Goal: Transaction & Acquisition: Book appointment/travel/reservation

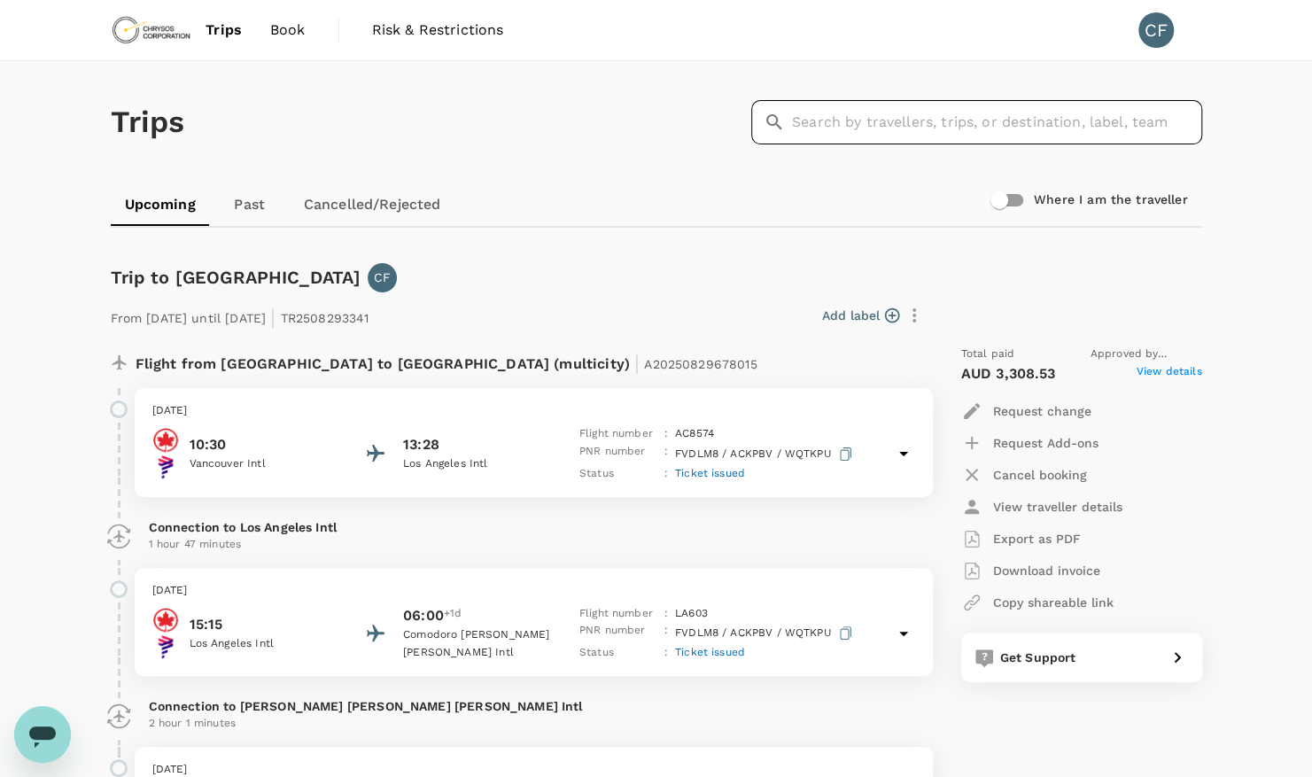
click at [971, 111] on input "text" at bounding box center [997, 122] width 410 height 44
click at [231, 32] on span "Trips" at bounding box center [223, 29] width 36 height 21
click at [289, 28] on span "Book" at bounding box center [287, 29] width 35 height 21
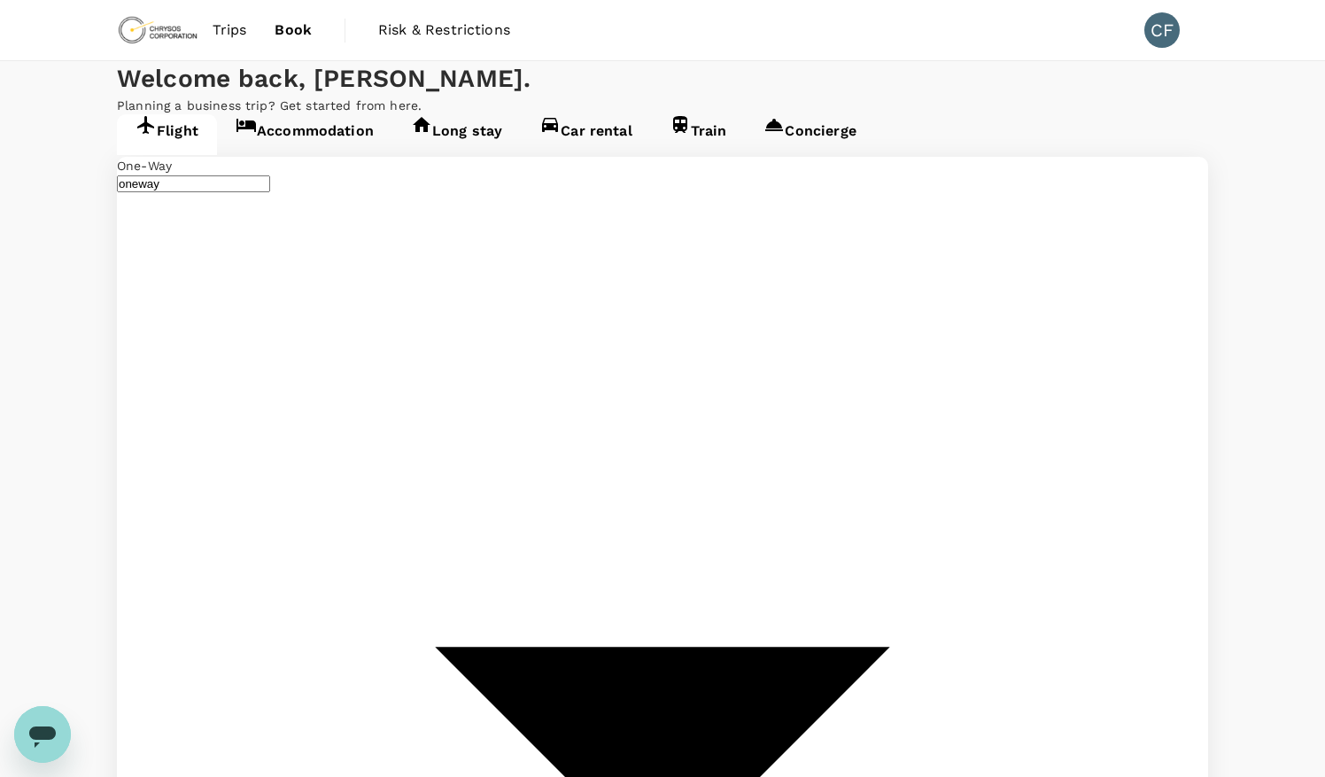
type input "Vancouver Intl (YVR)"
type input "[GEOGRAPHIC_DATA], [GEOGRAPHIC_DATA] (any)"
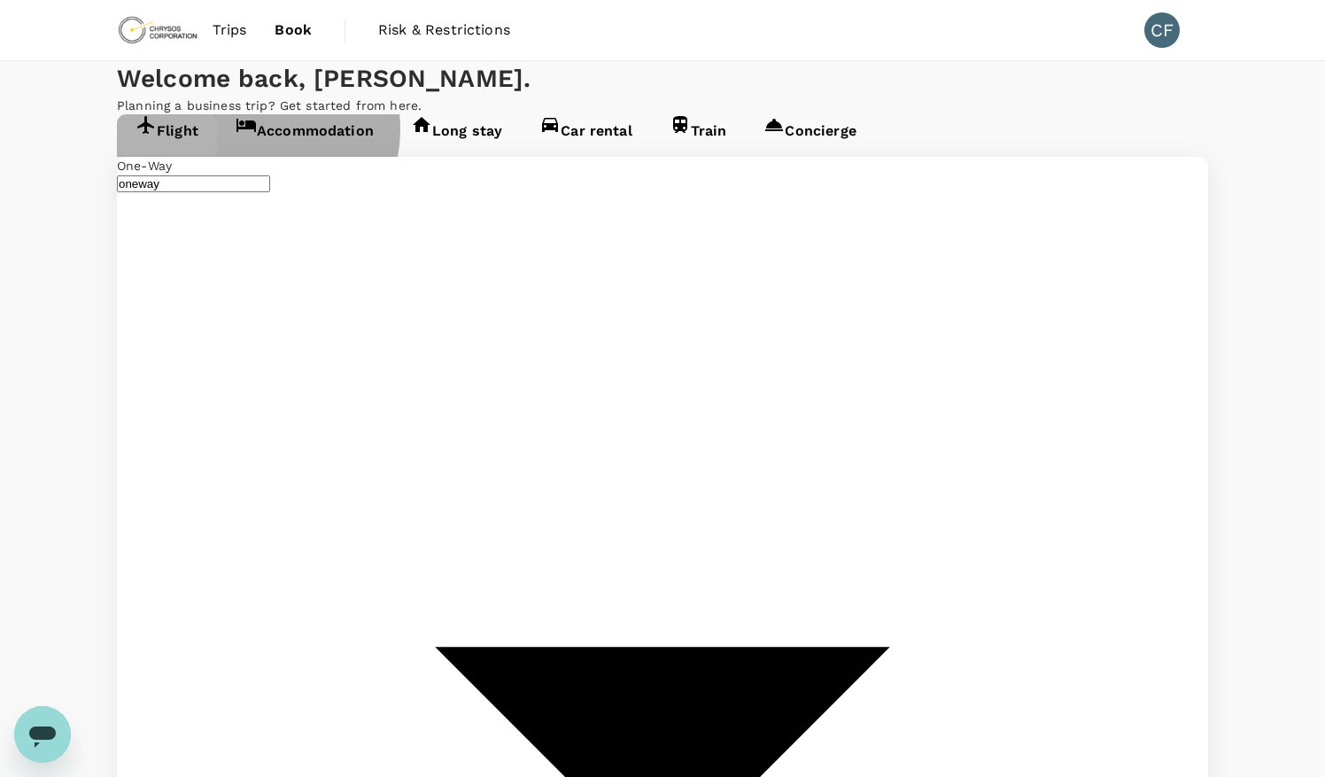
click at [363, 155] on link "Accommodation" at bounding box center [304, 134] width 175 height 41
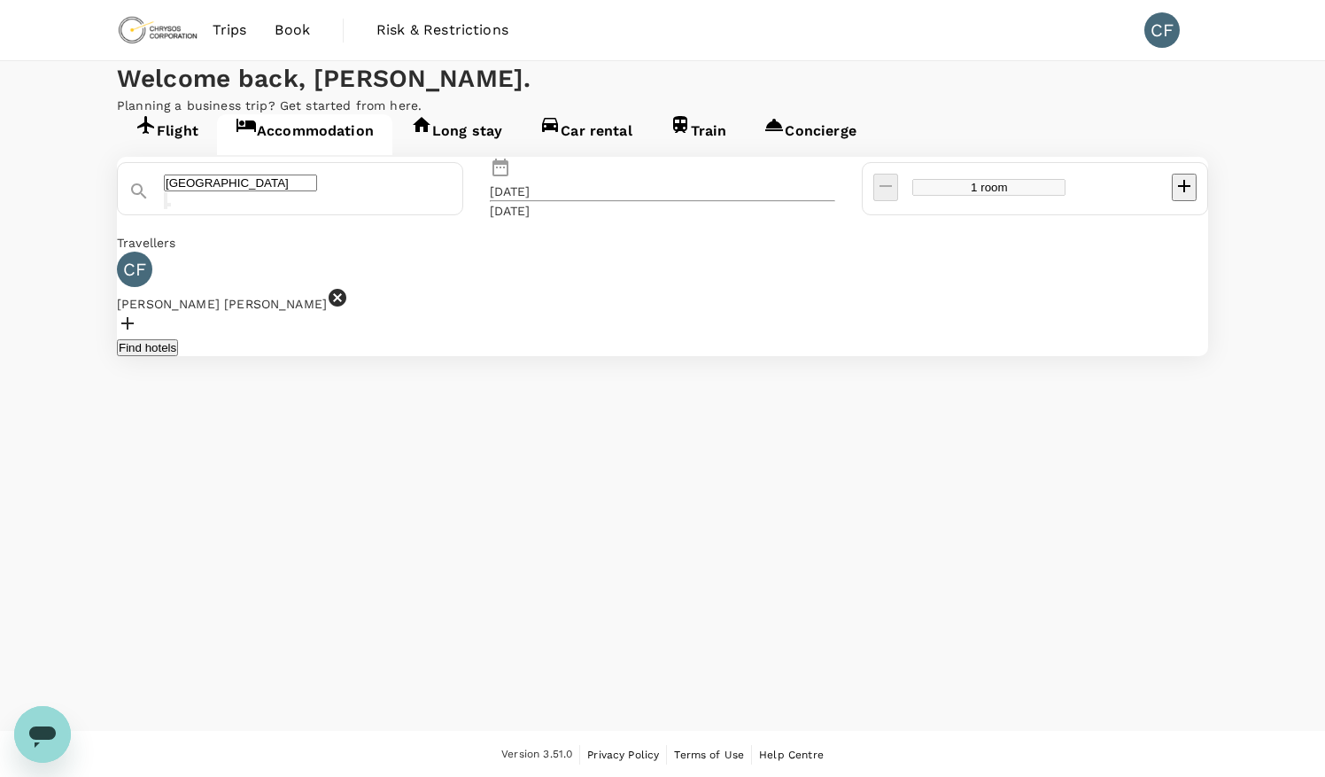
click at [317, 191] on input "[GEOGRAPHIC_DATA]" at bounding box center [240, 182] width 153 height 17
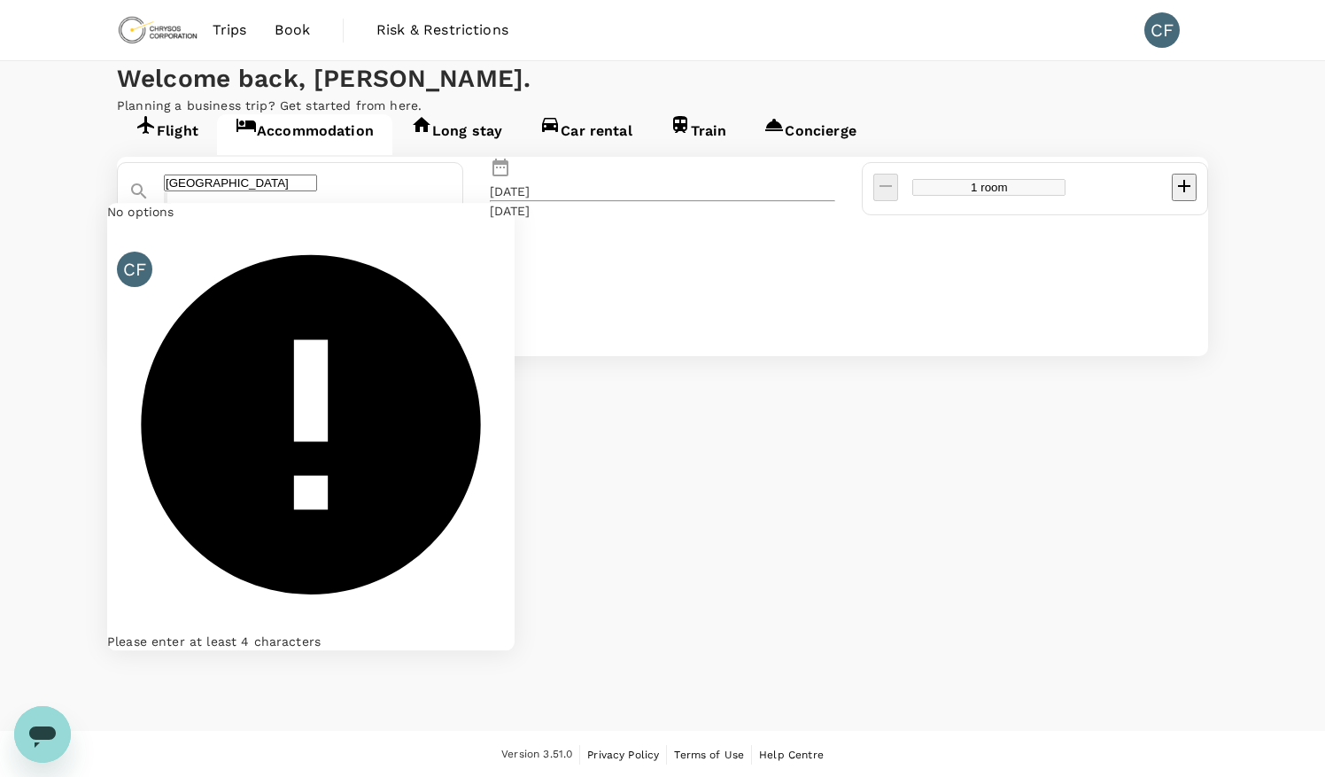
click at [317, 191] on input "[GEOGRAPHIC_DATA]" at bounding box center [240, 182] width 153 height 17
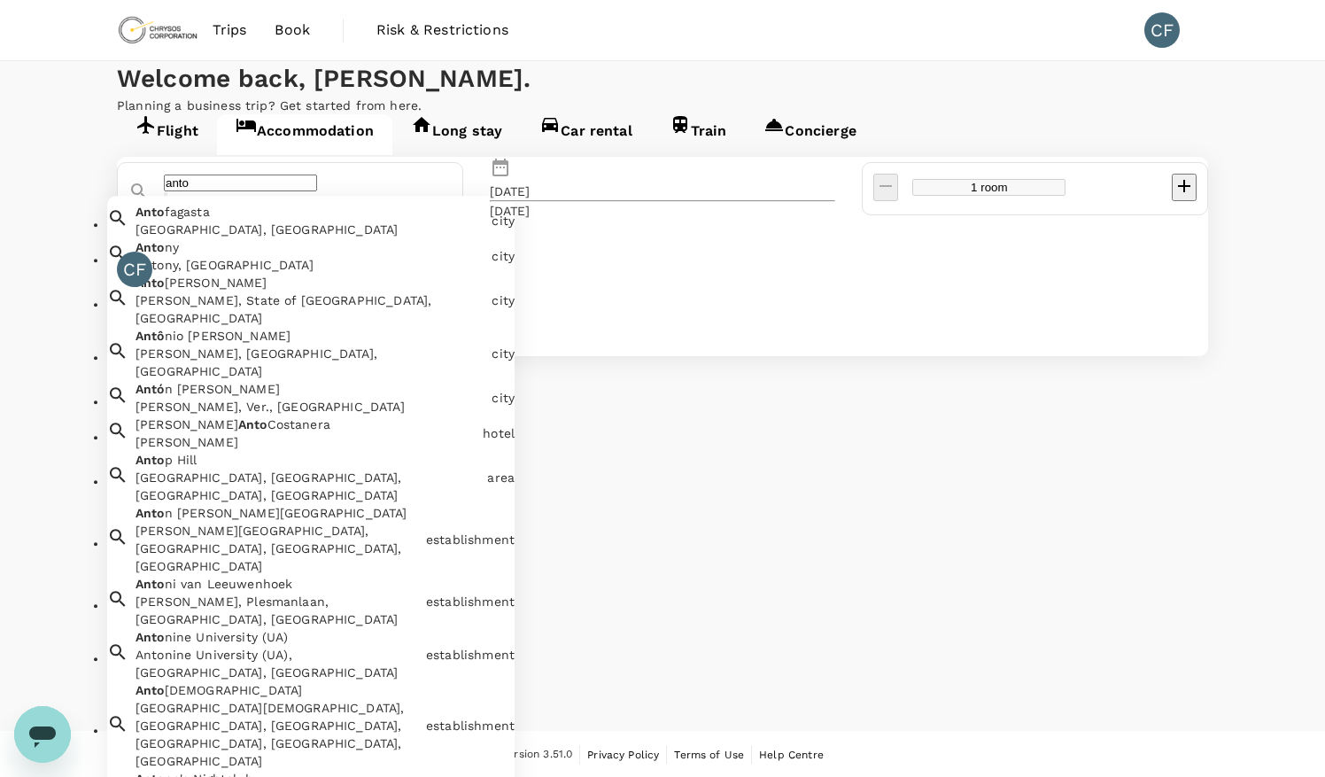
click at [384, 238] on div "Anto fagasta [GEOGRAPHIC_DATA], [GEOGRAPHIC_DATA]" at bounding box center [306, 217] width 356 height 43
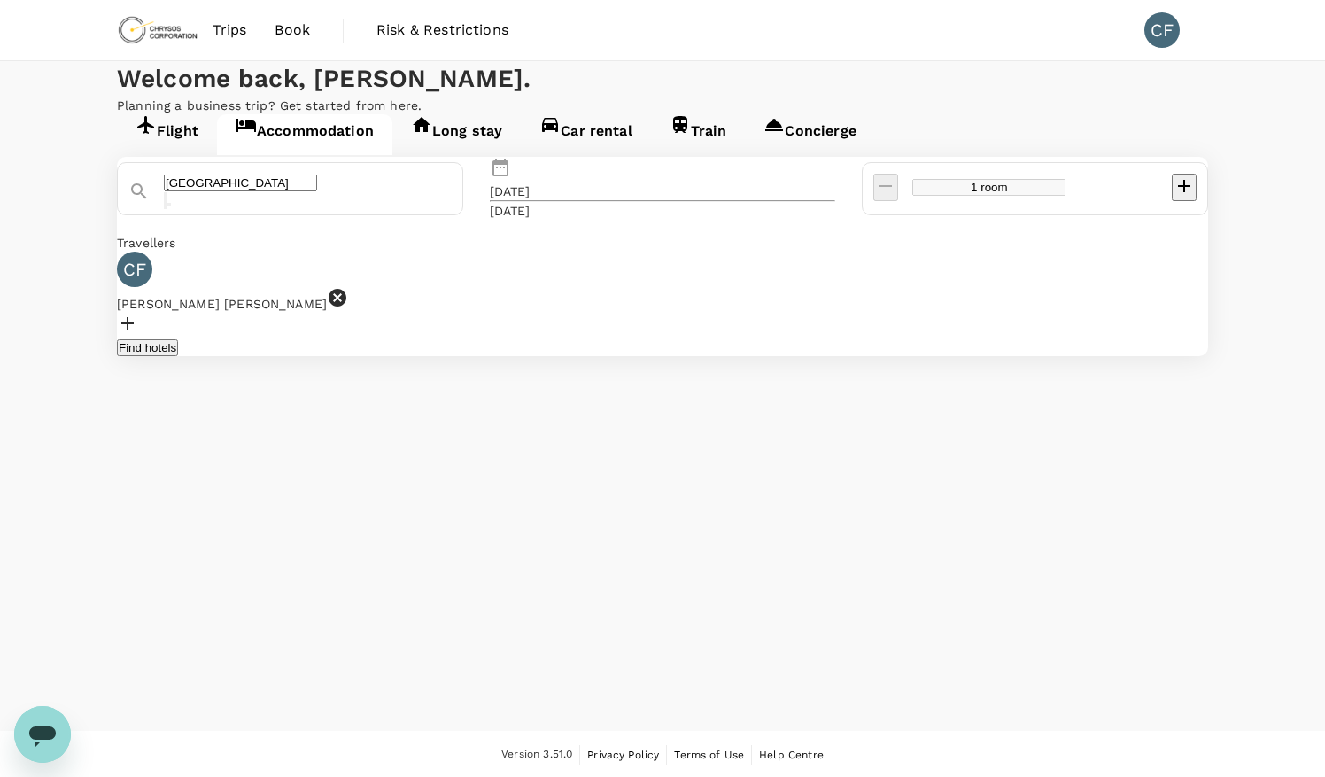
type input "[GEOGRAPHIC_DATA]"
click at [531, 200] on div "[DATE]" at bounding box center [510, 191] width 41 height 18
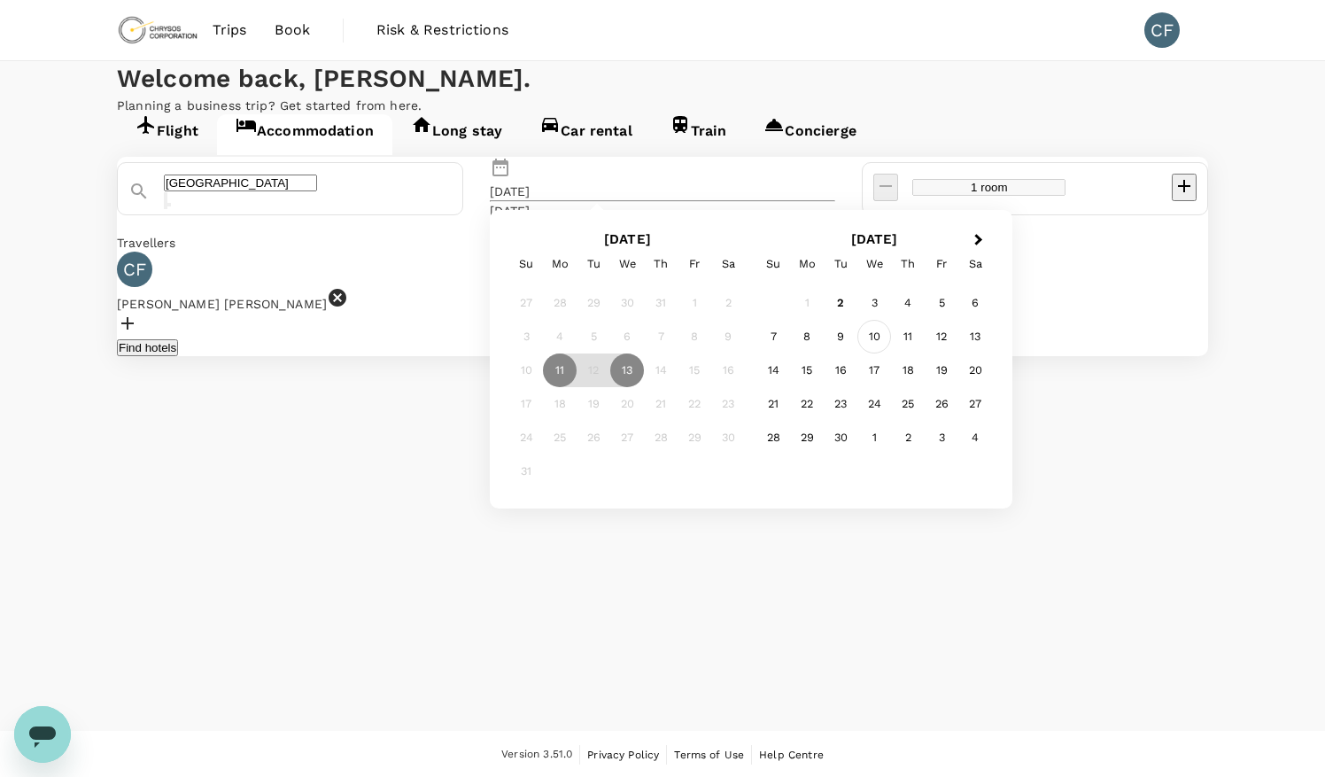
click at [891, 353] on div "10" at bounding box center [874, 337] width 34 height 34
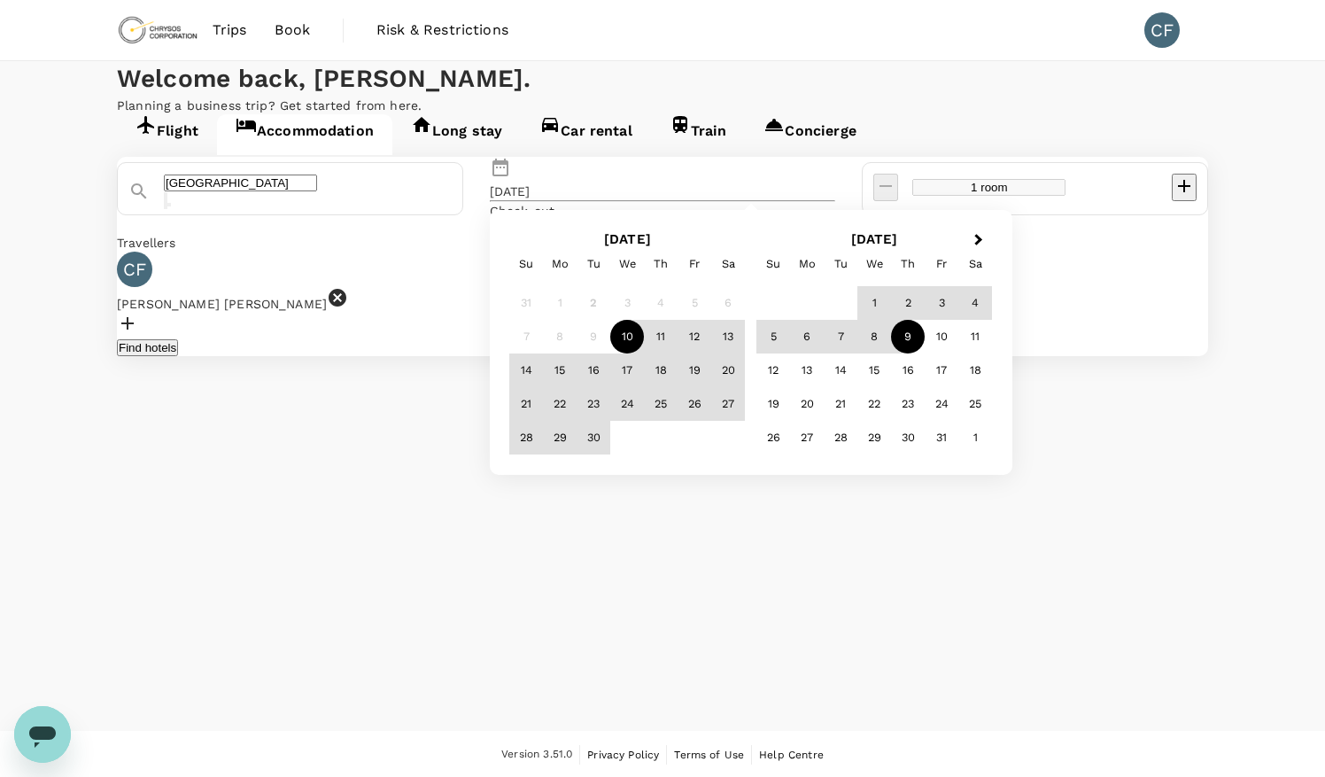
click at [925, 353] on div "9" at bounding box center [908, 337] width 34 height 34
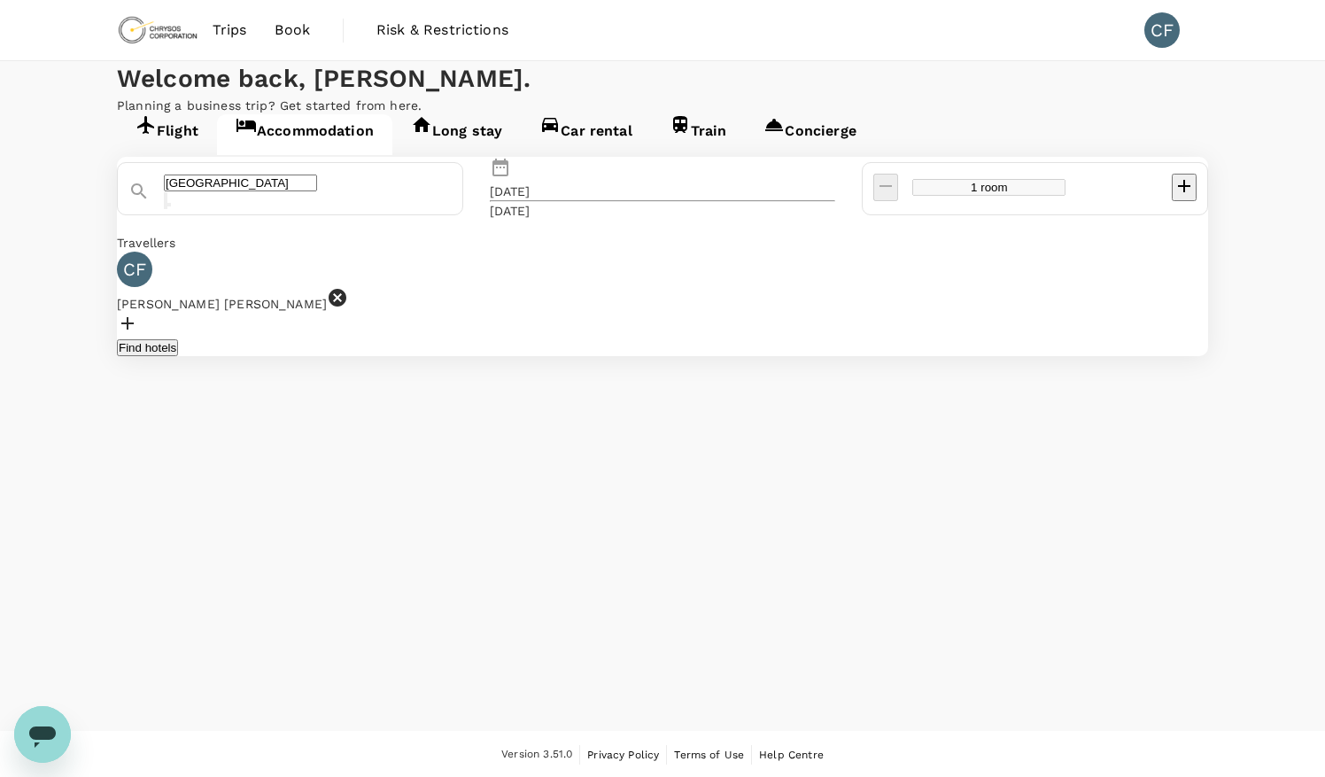
click at [531, 220] on div "[DATE]" at bounding box center [510, 211] width 41 height 18
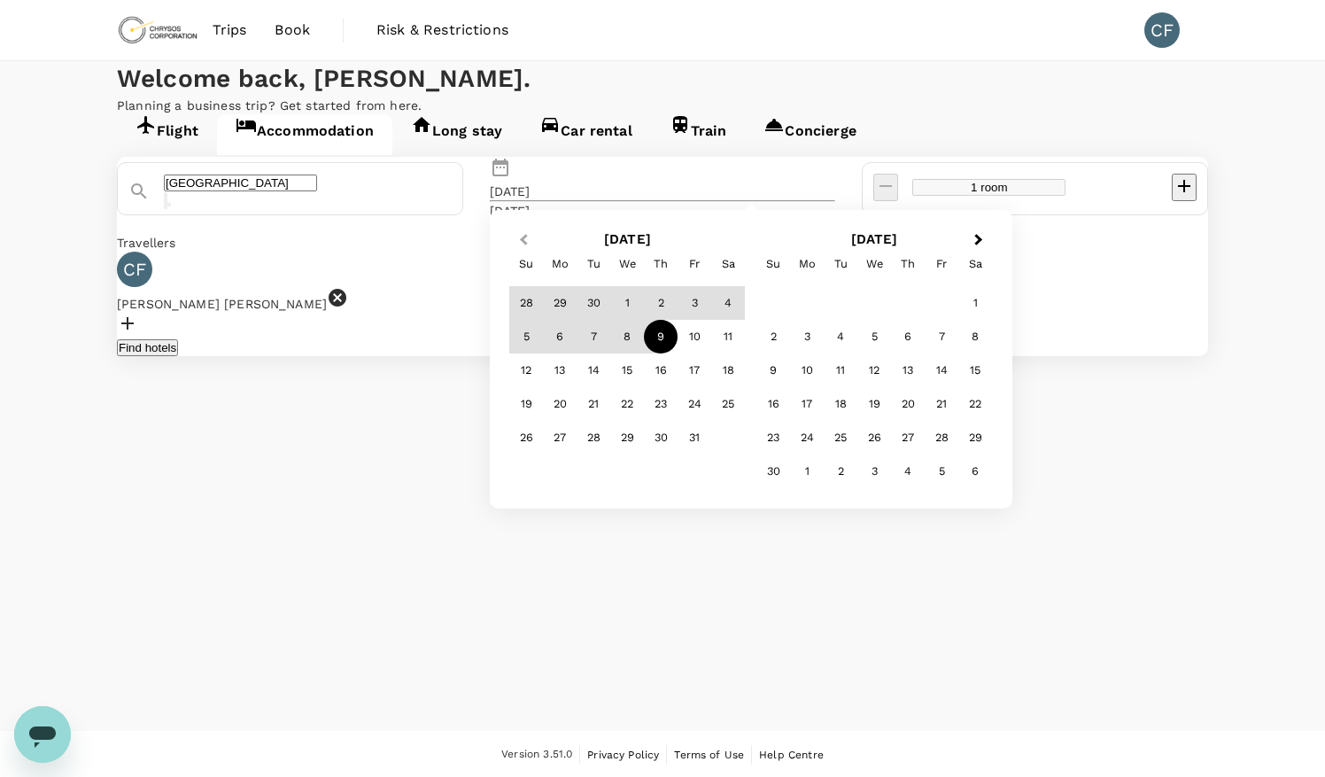
click at [536, 255] on button "Previous Month" at bounding box center [522, 241] width 28 height 28
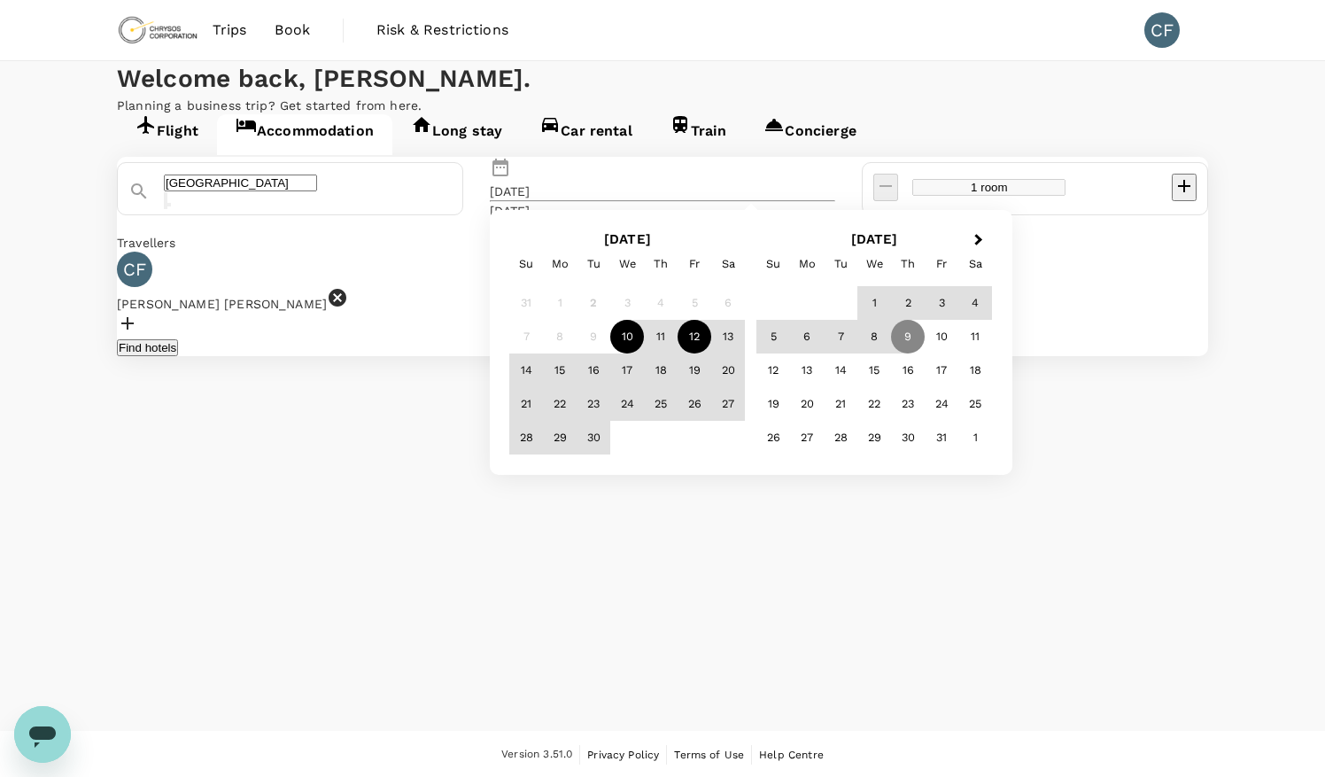
click at [711, 353] on div "12" at bounding box center [695, 337] width 34 height 34
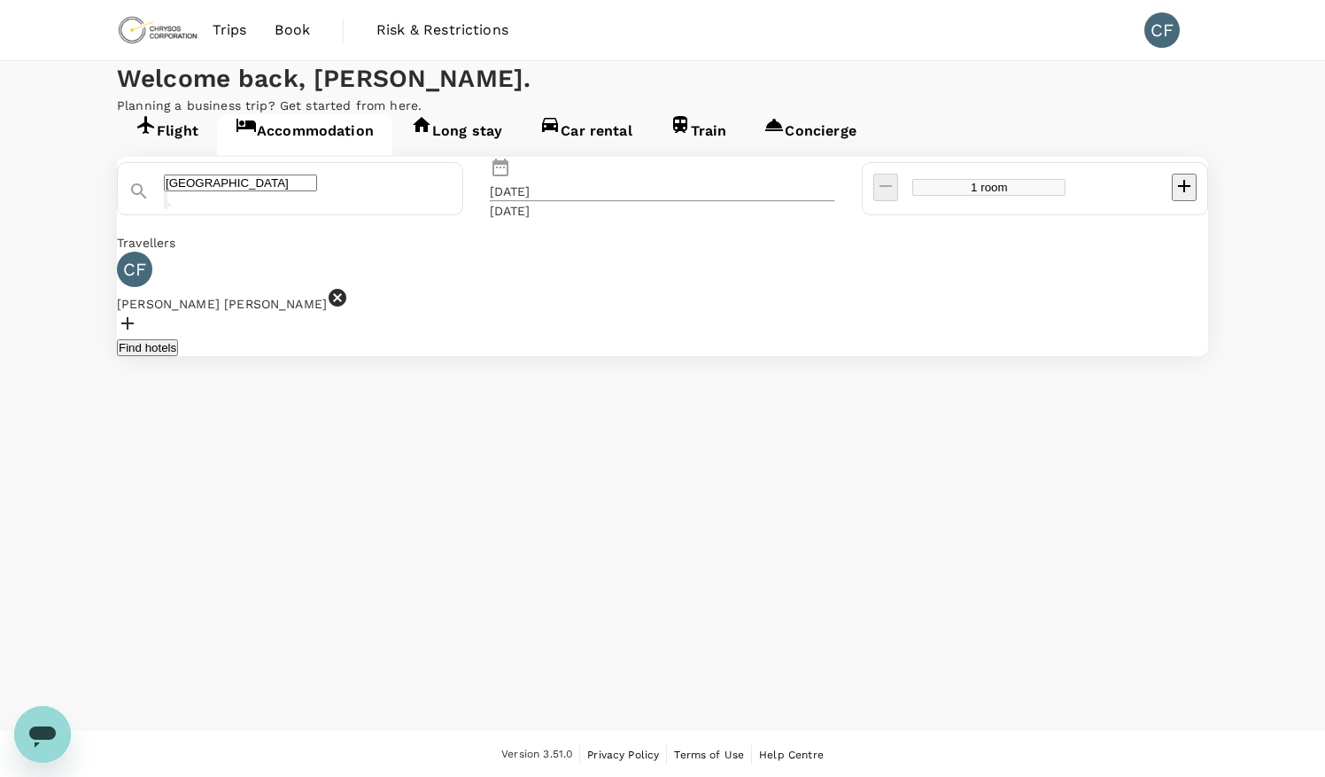
click at [178, 356] on button "Find hotels" at bounding box center [147, 347] width 61 height 17
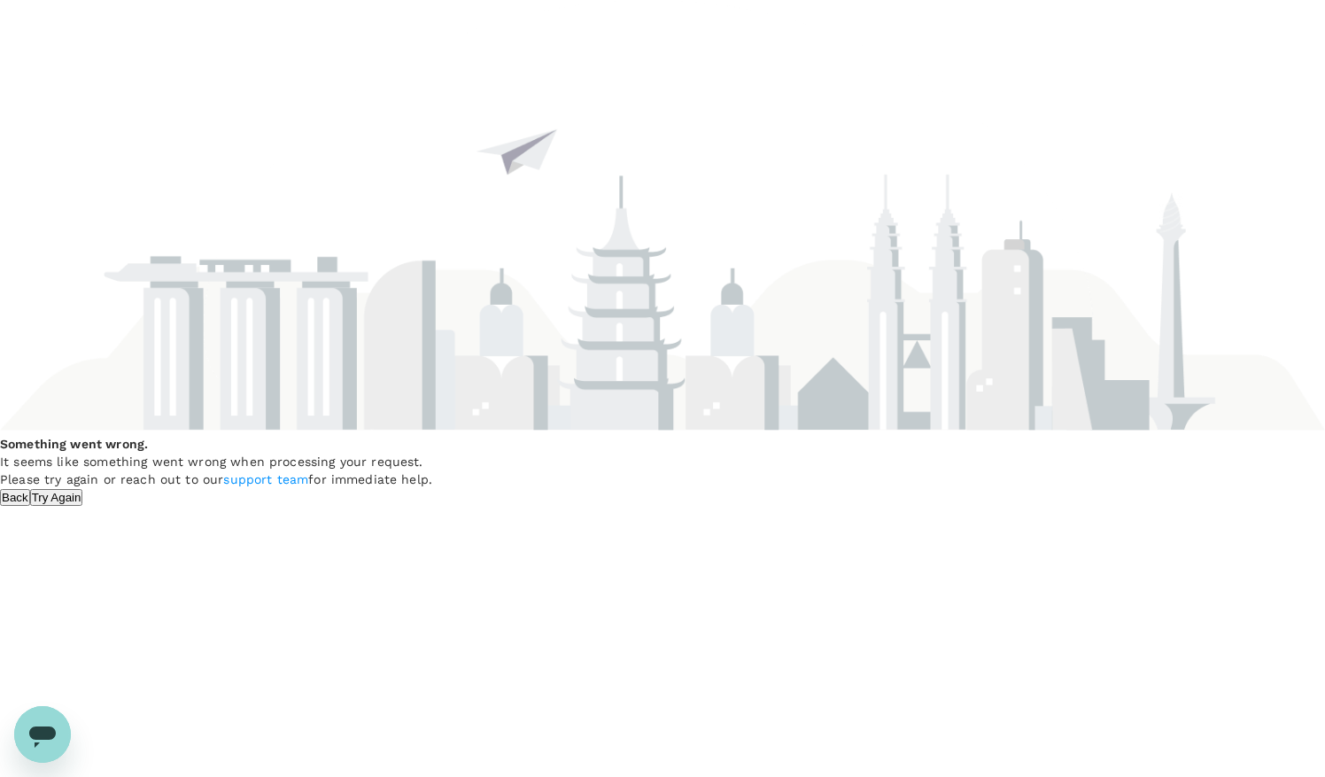
click at [83, 506] on button "Try Again" at bounding box center [56, 497] width 53 height 17
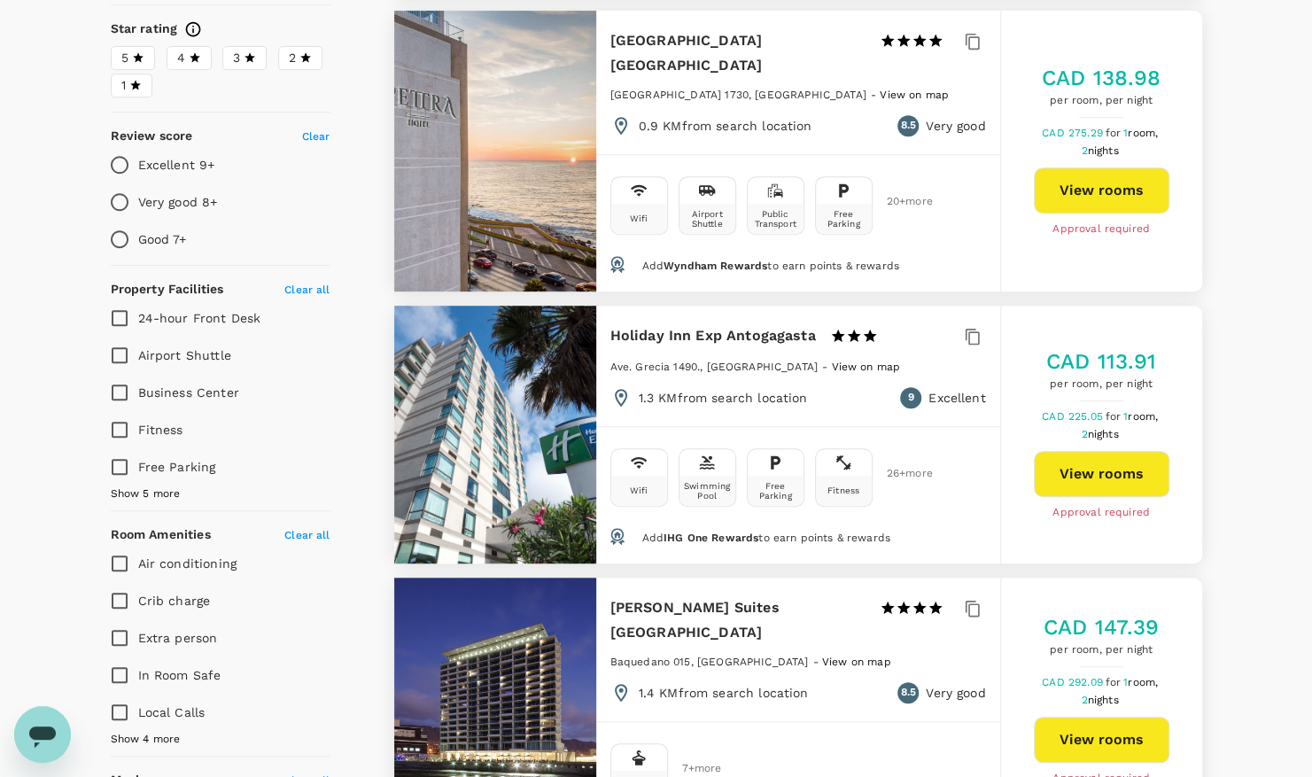
scroll to position [886, 0]
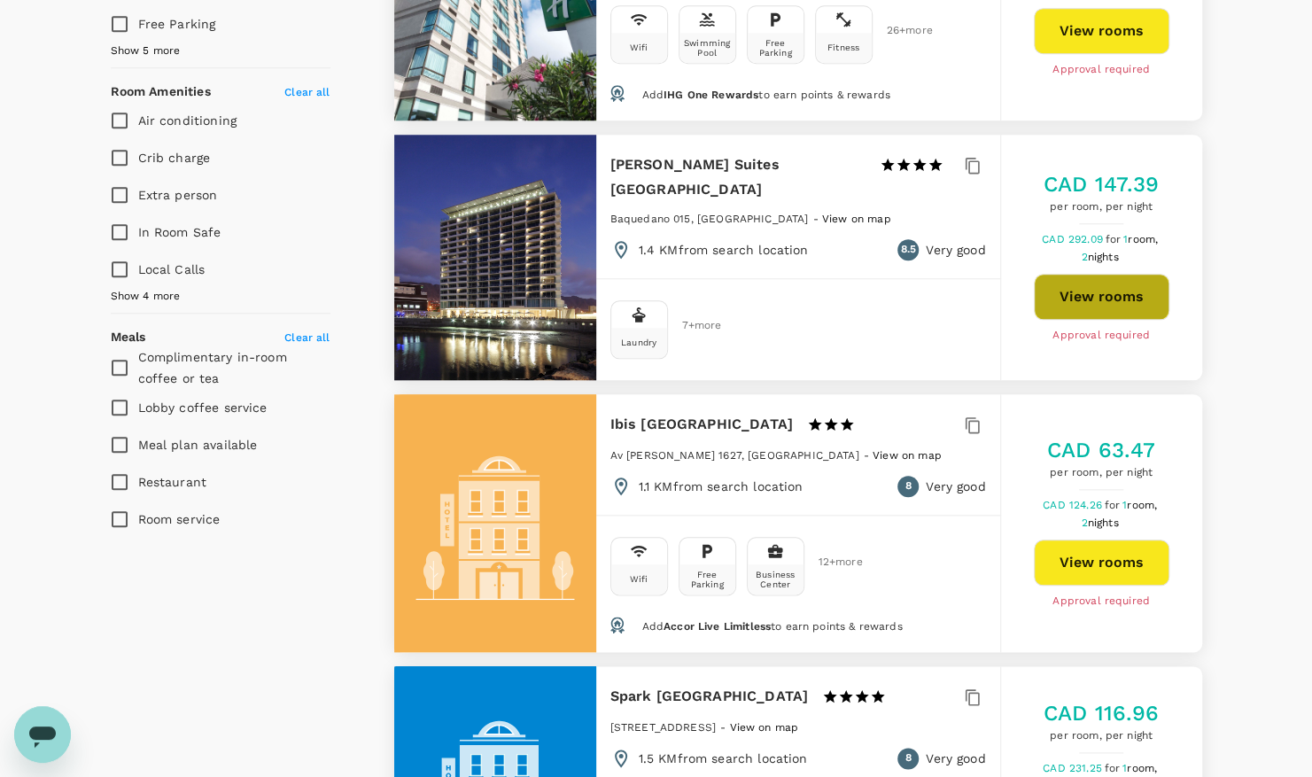
click at [1100, 274] on button "View rooms" at bounding box center [1102, 297] width 136 height 46
type input "265.49"
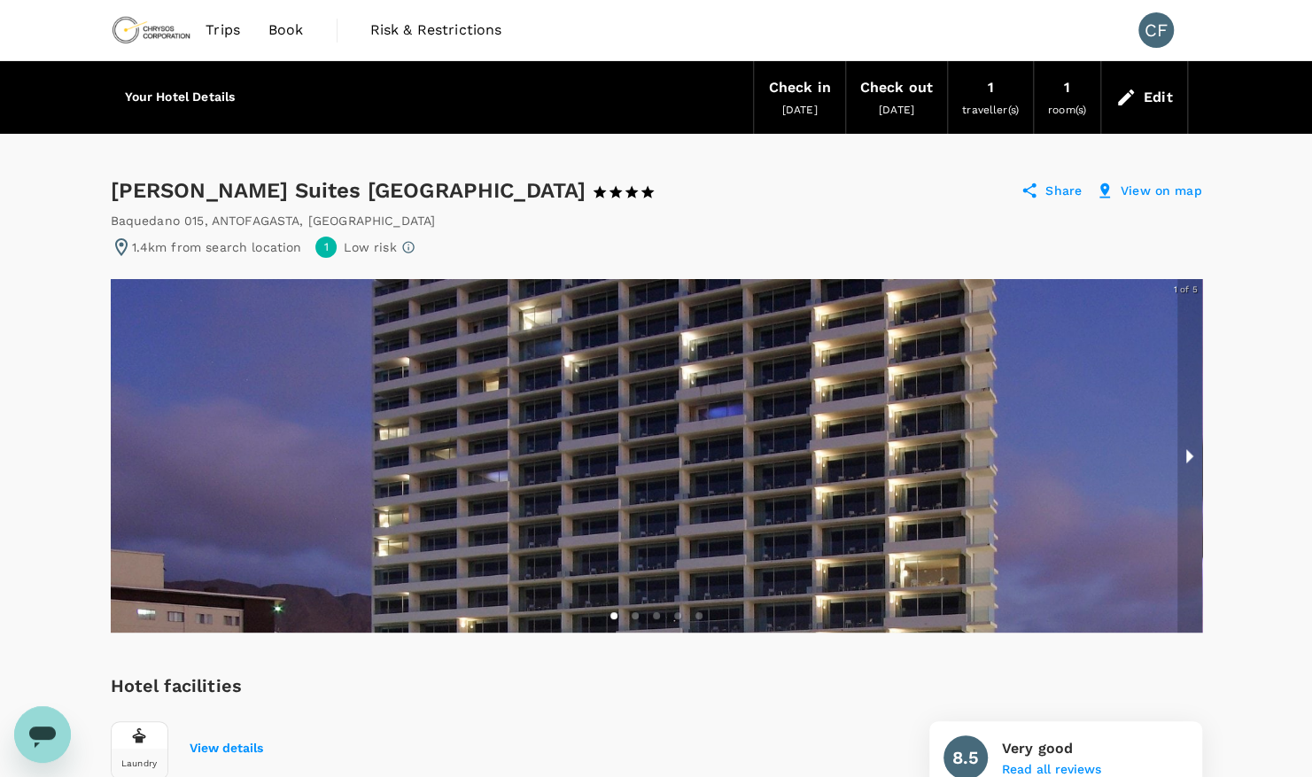
click at [1189, 452] on button "next slide / item" at bounding box center [1189, 455] width 25 height 353
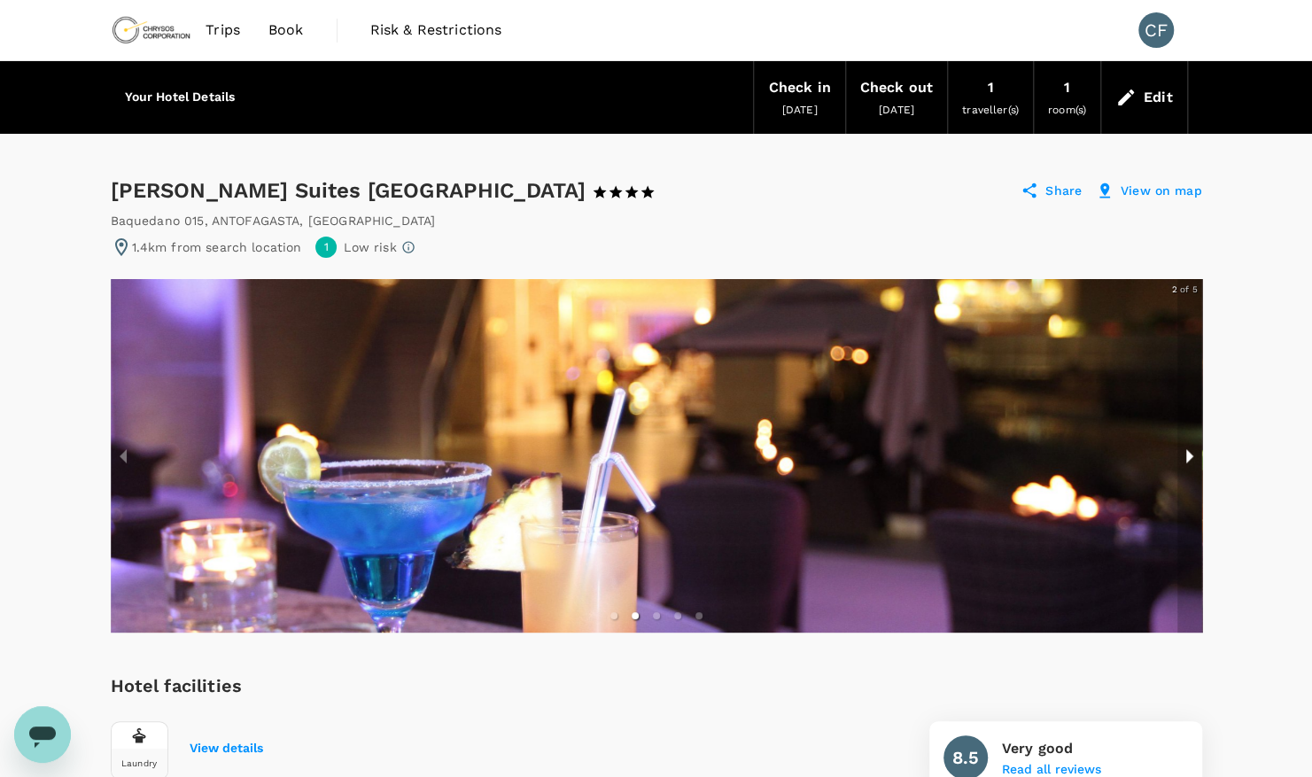
click at [1189, 452] on button "next slide / item" at bounding box center [1189, 455] width 25 height 353
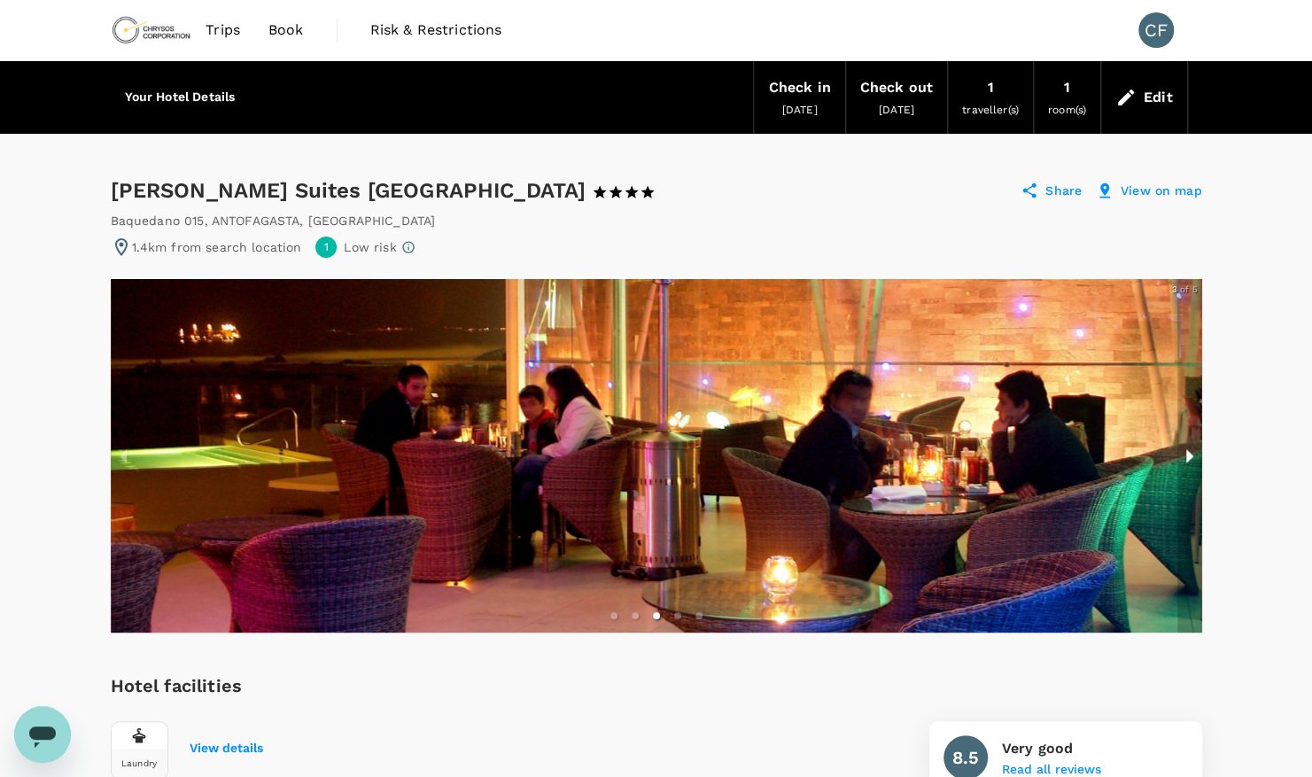
click at [1189, 452] on button "next slide / item" at bounding box center [1189, 455] width 25 height 353
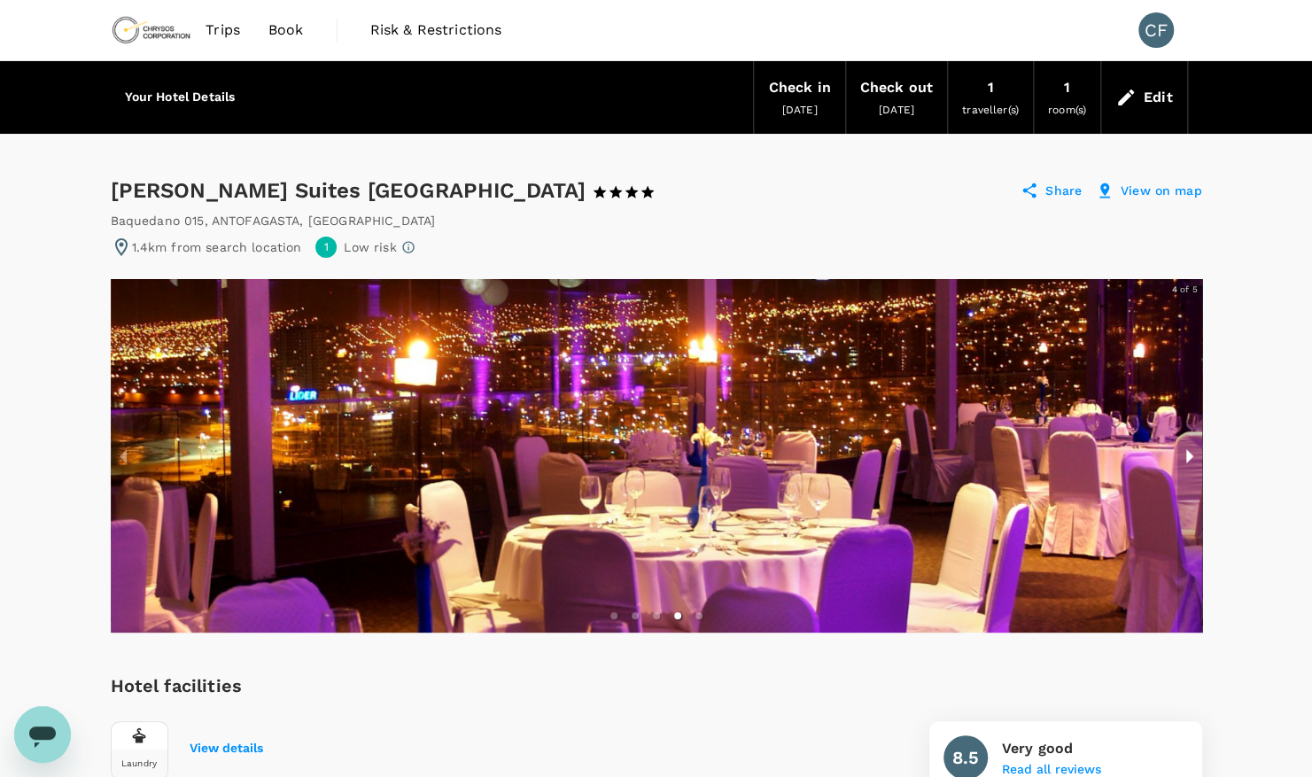
click at [1189, 452] on button "next slide / item" at bounding box center [1189, 455] width 25 height 353
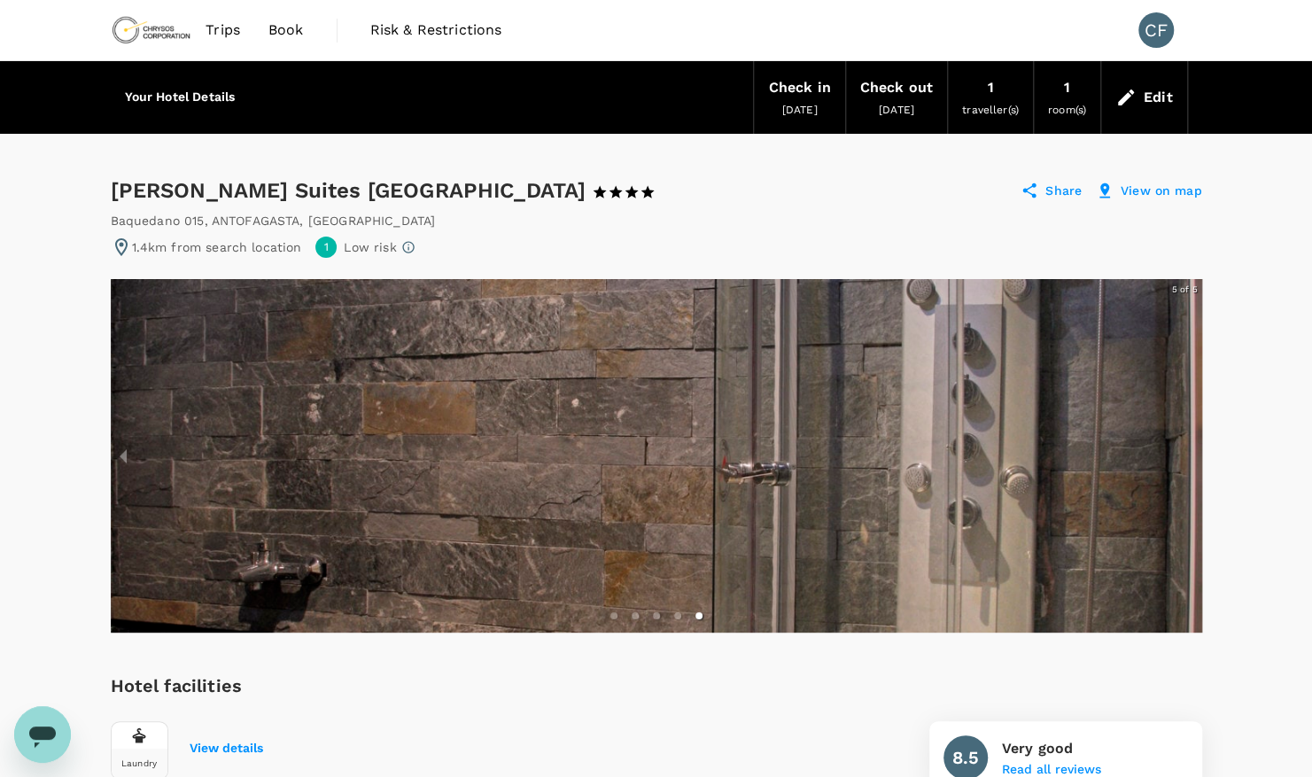
click at [1190, 452] on div at bounding box center [656, 455] width 1091 height 353
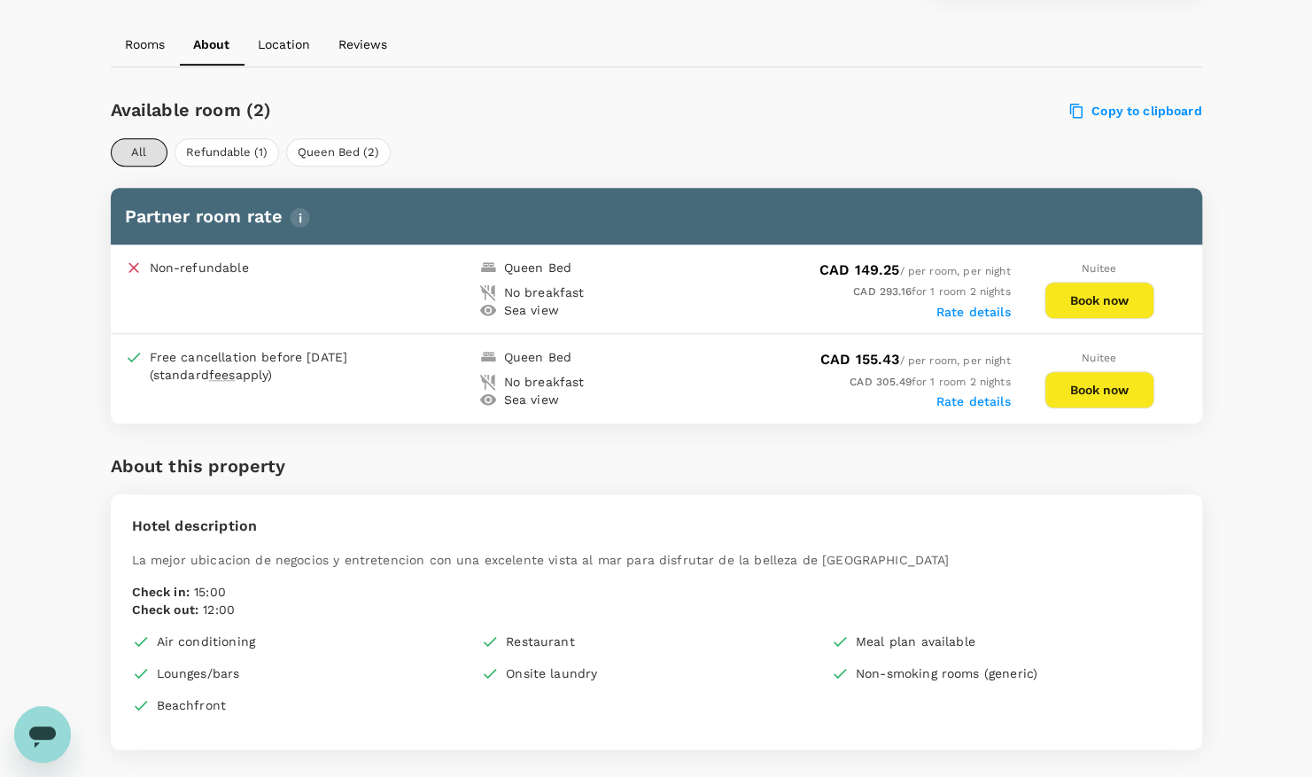
scroll to position [886, 0]
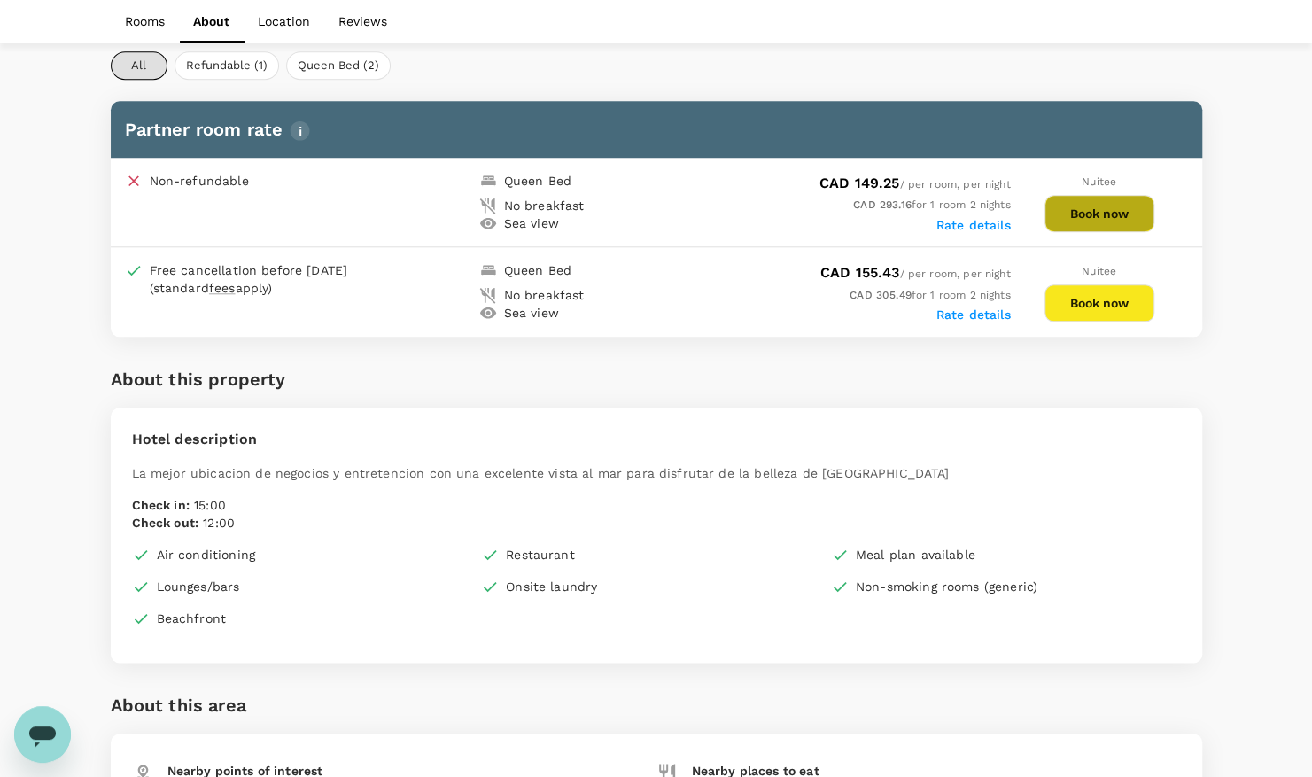
click at [1100, 199] on button "Book now" at bounding box center [1099, 213] width 110 height 37
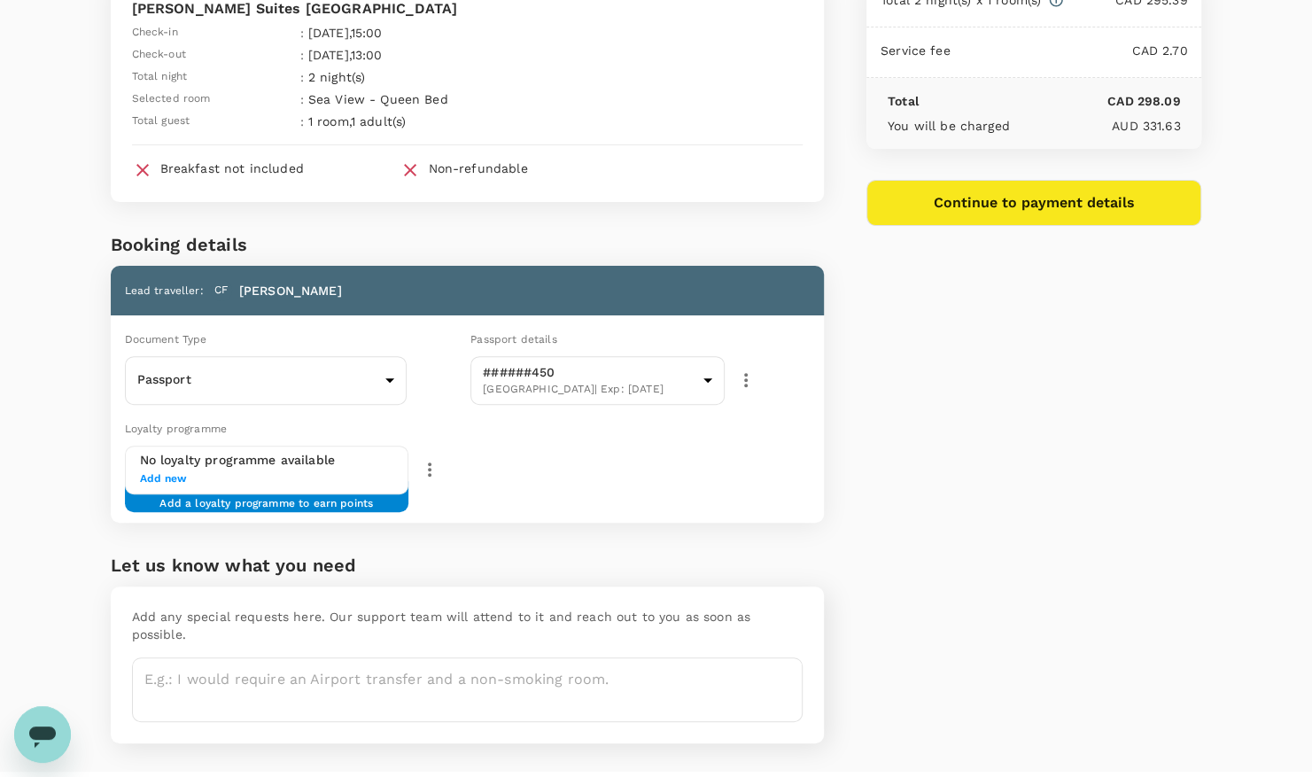
scroll to position [159, 0]
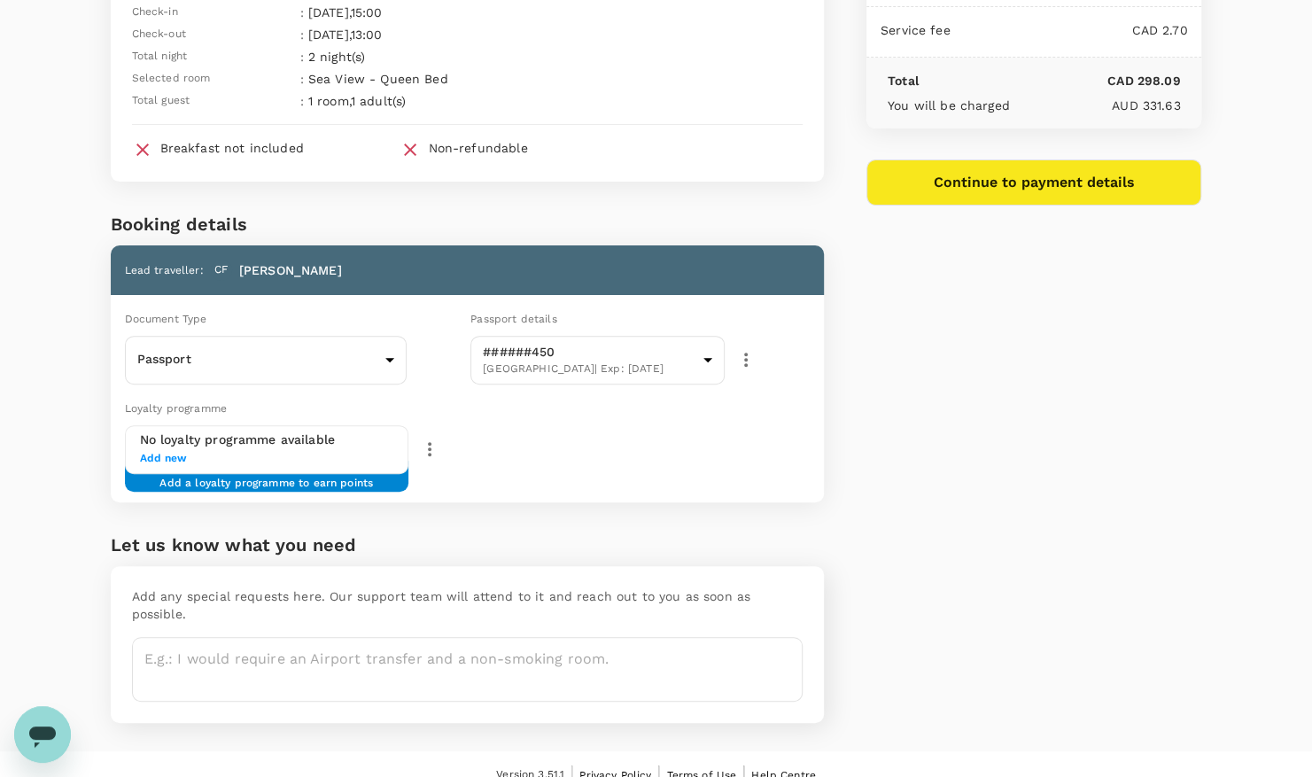
click at [153, 458] on span "Add new" at bounding box center [267, 459] width 254 height 18
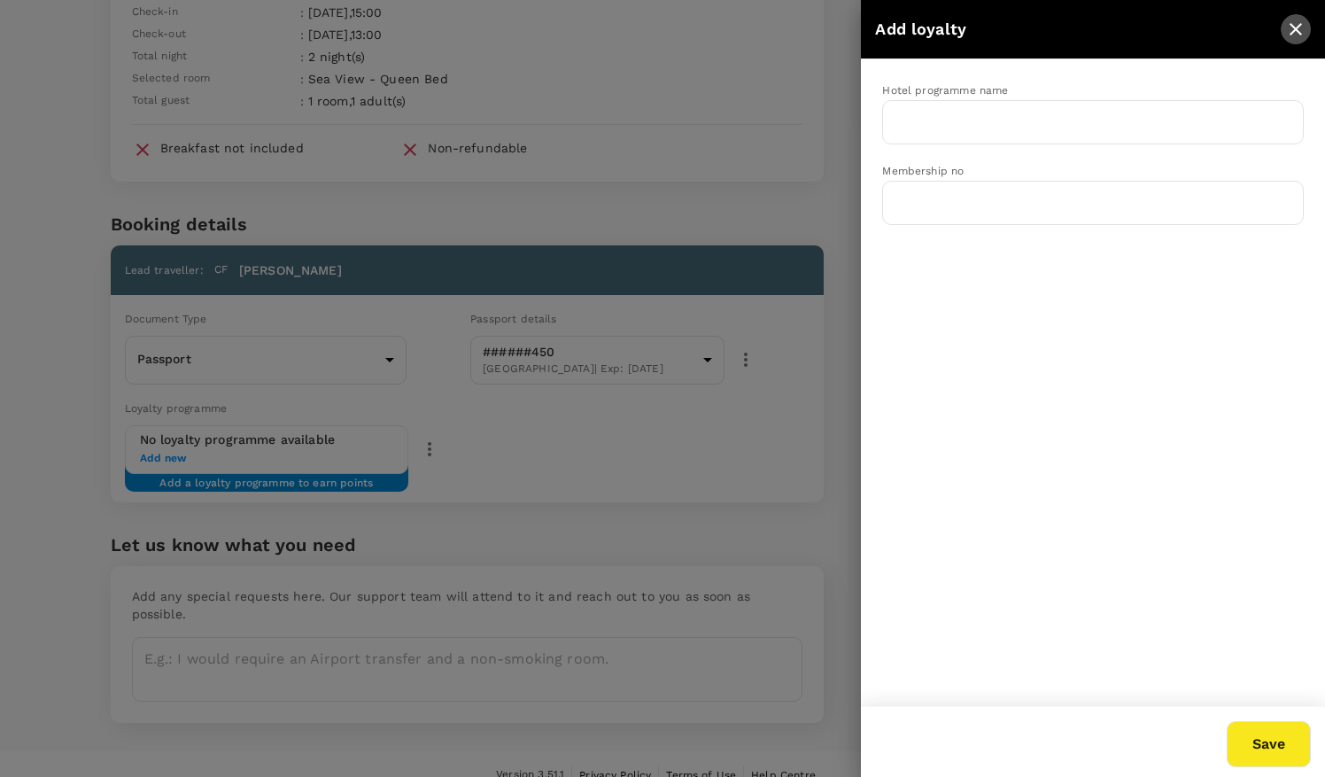
click at [1290, 35] on icon "close" at bounding box center [1295, 29] width 21 height 21
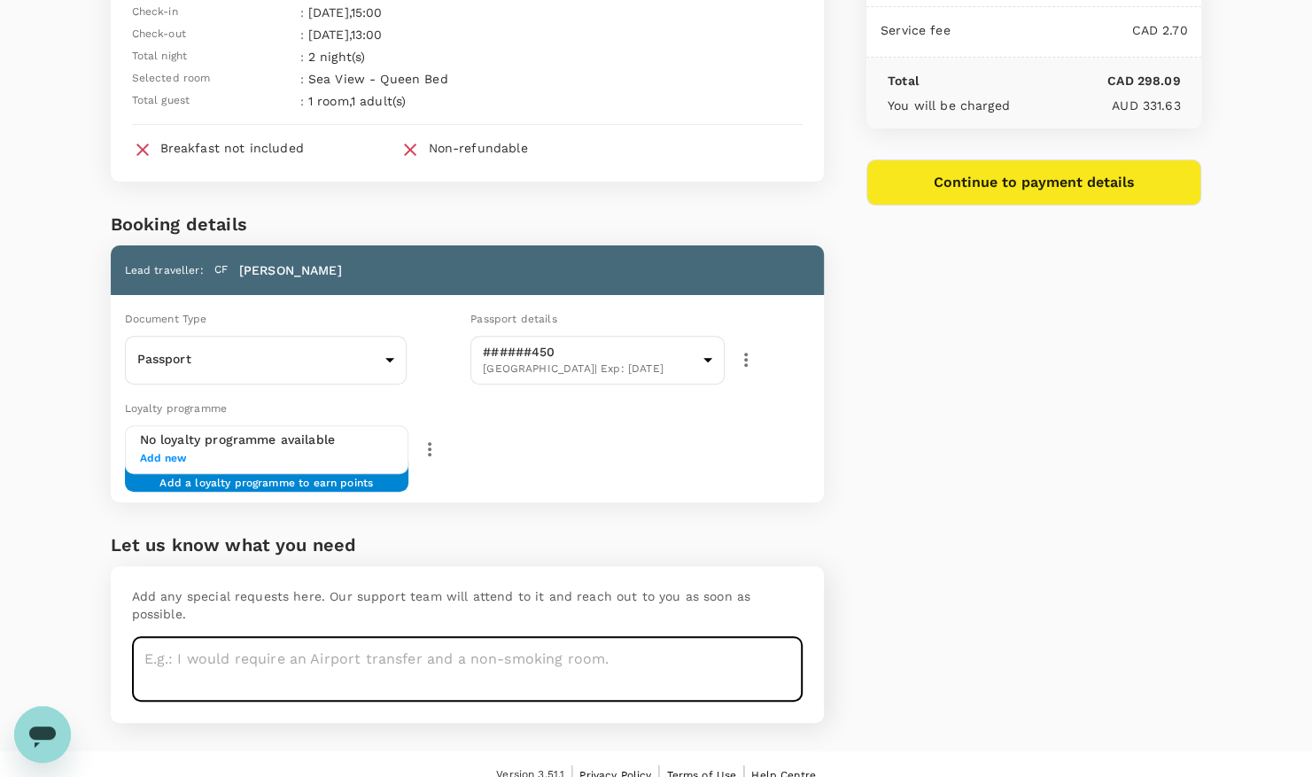
click at [762, 637] on textarea at bounding box center [467, 669] width 670 height 65
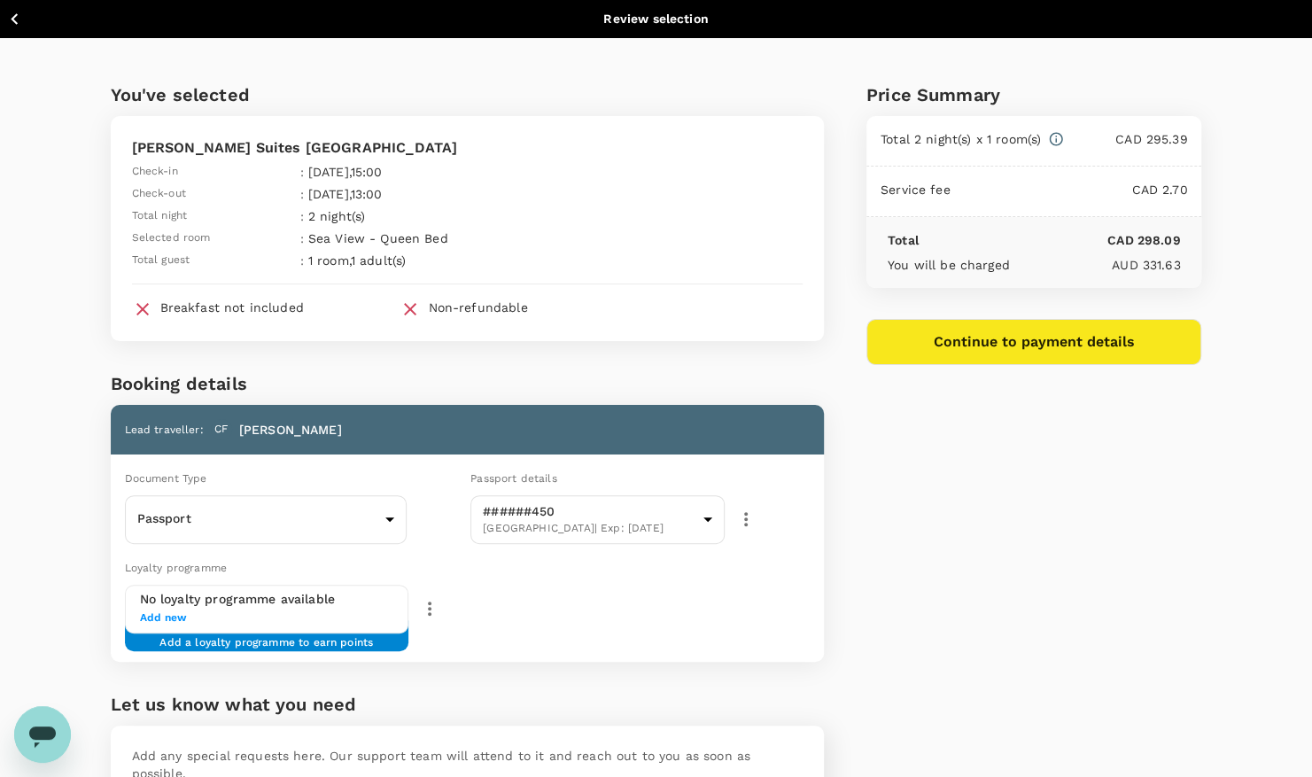
click at [21, 25] on icon "button" at bounding box center [15, 19] width 22 height 22
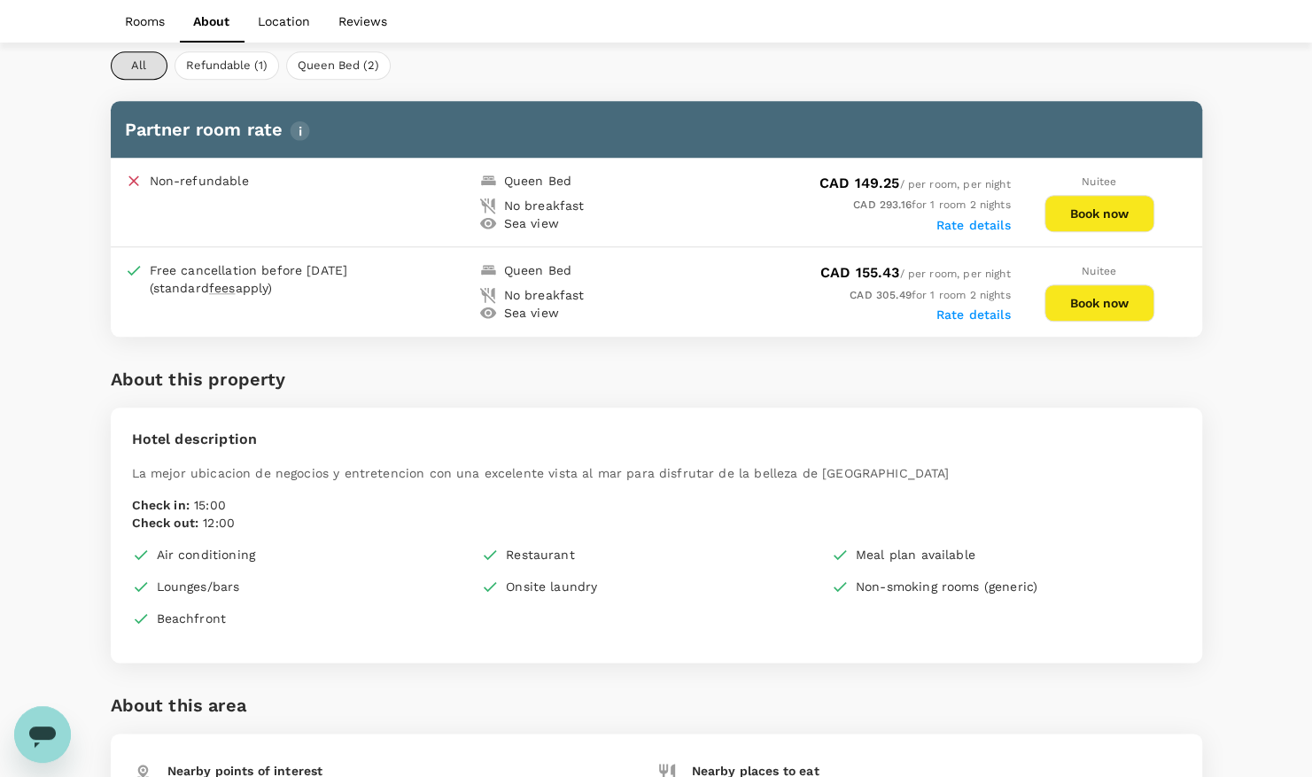
scroll to position [879, 0]
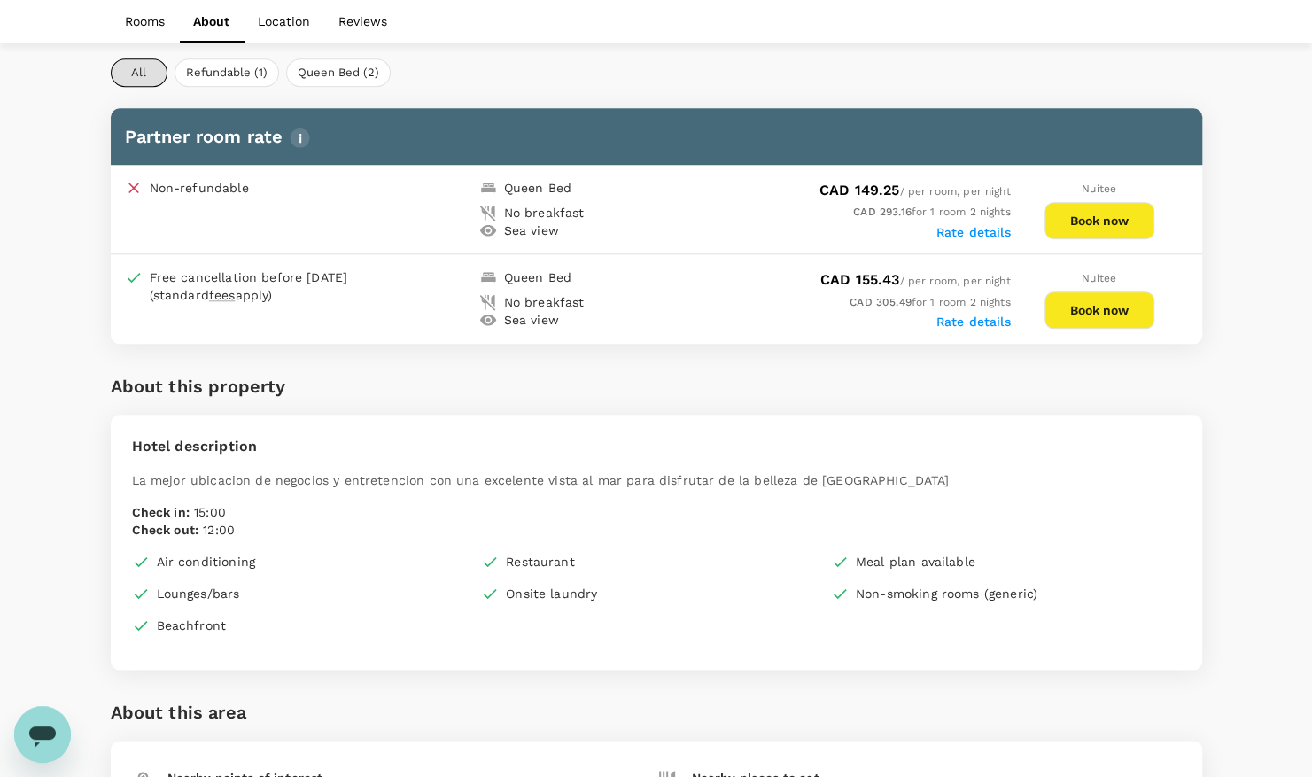
click at [487, 319] on icon at bounding box center [487, 320] width 16 height 12
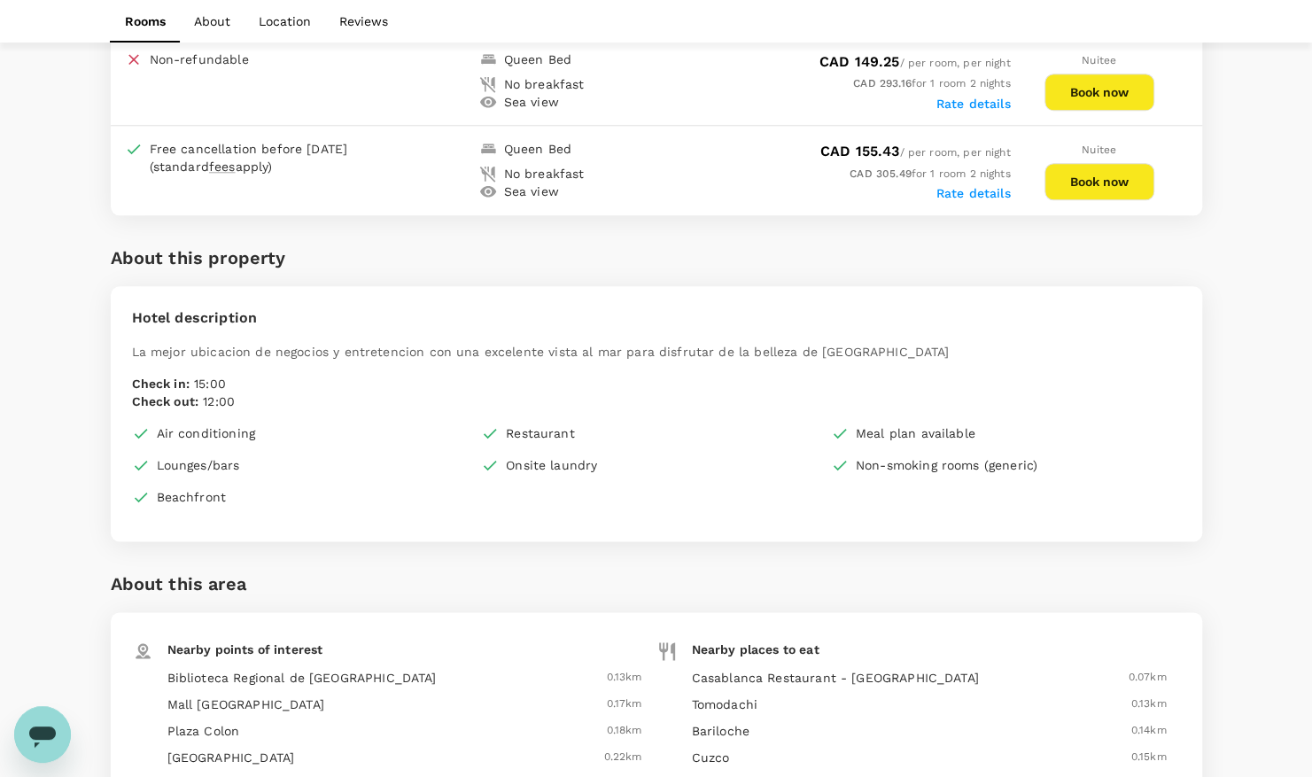
scroll to position [836, 0]
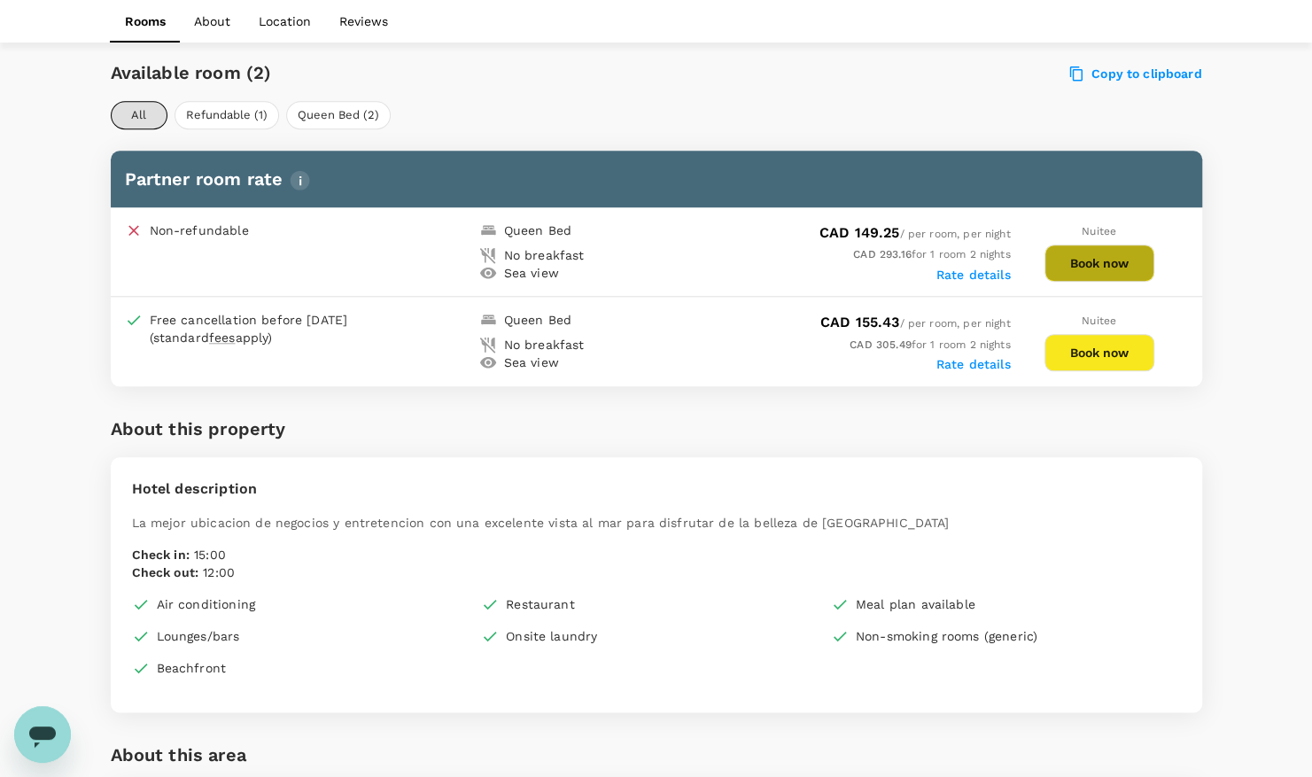
click at [1131, 268] on button "Book now" at bounding box center [1099, 262] width 110 height 37
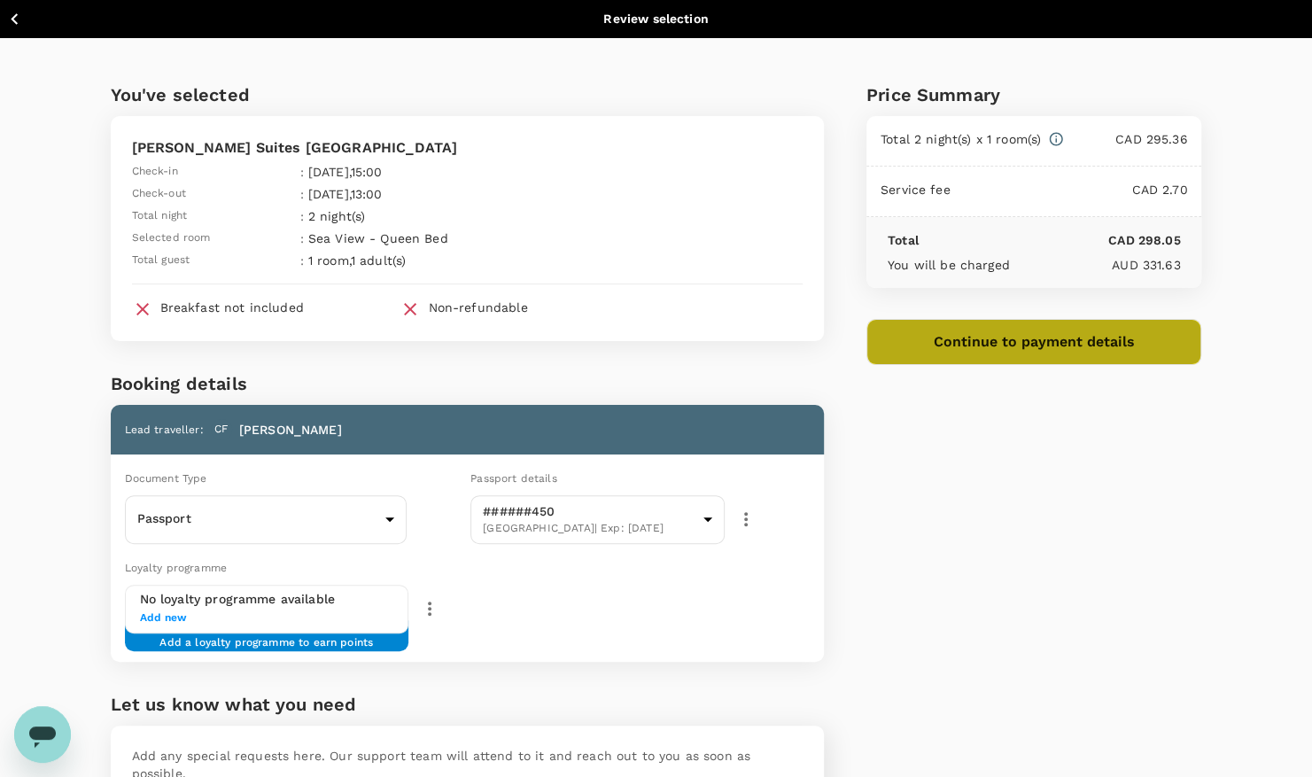
click at [939, 330] on button "Continue to payment details" at bounding box center [1034, 342] width 336 height 46
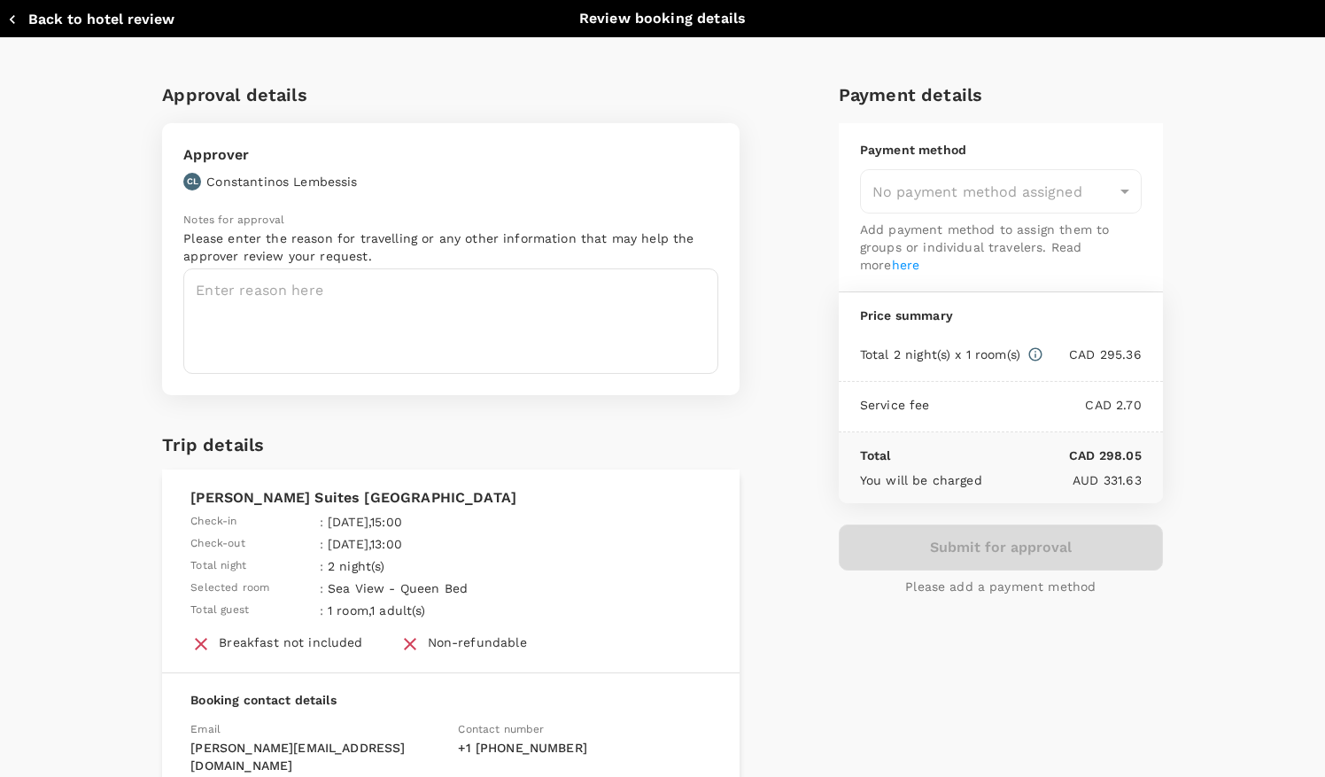
type input "9c4289b1-14a3-4119-8736-521306e5ca8f"
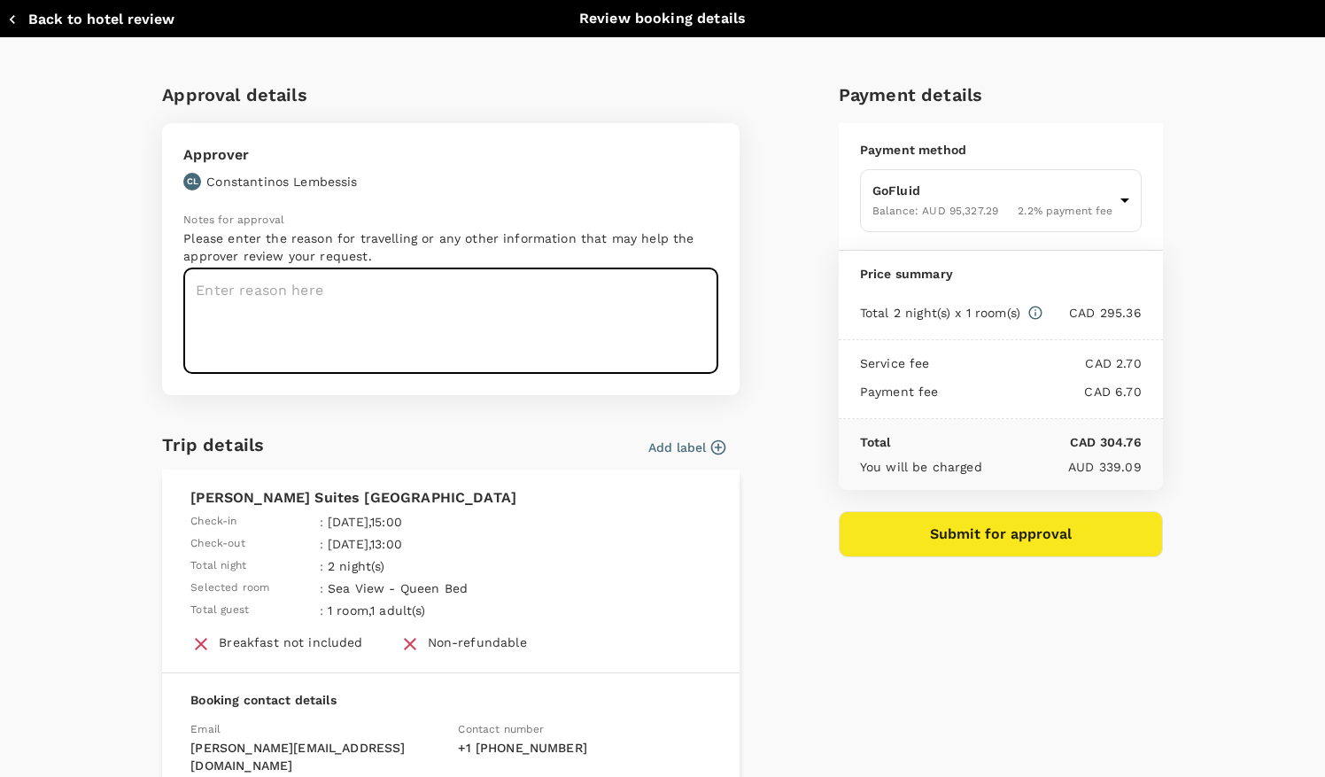
click at [543, 316] on textarea at bounding box center [450, 320] width 535 height 105
type textarea "H"
type textarea "This hotel was recommended by our client. BV PM will be staying at this same ho…"
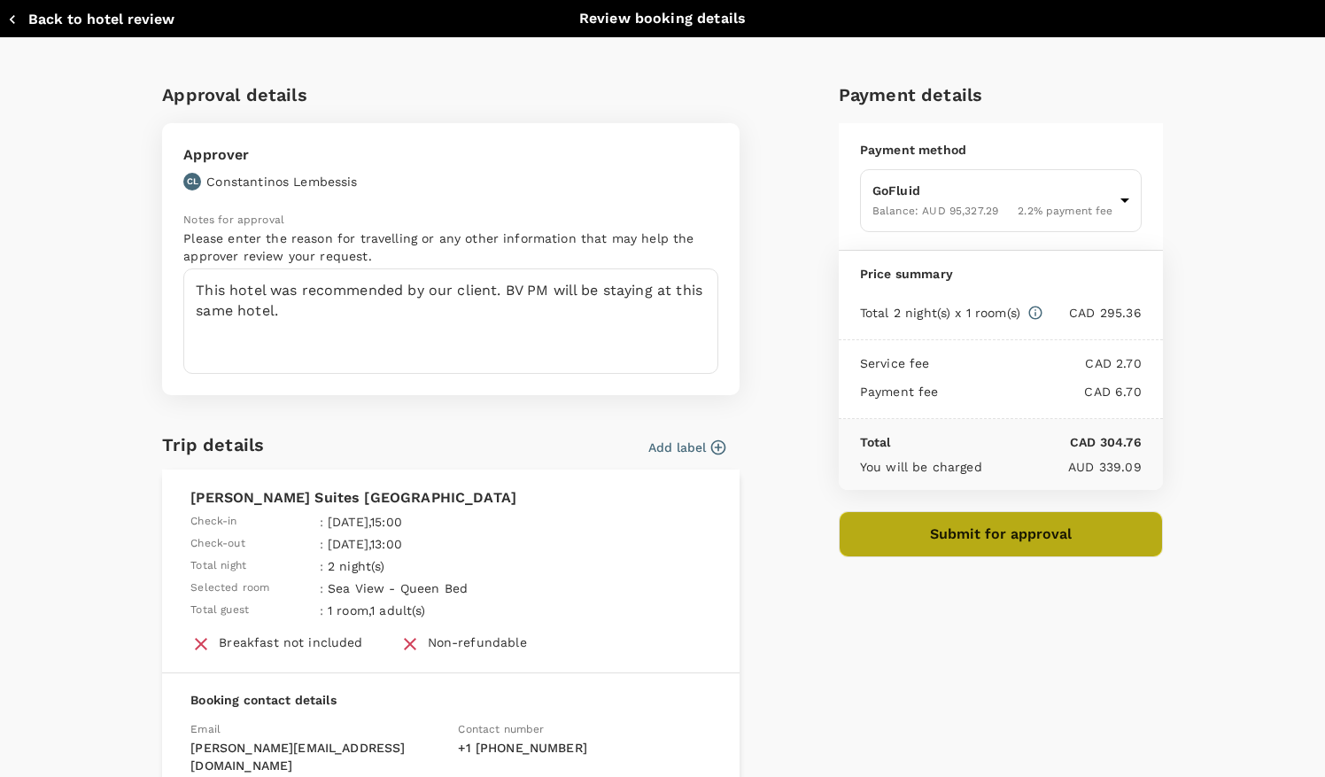
click at [981, 530] on button "Submit for approval" at bounding box center [1001, 534] width 324 height 46
